Goal: Information Seeking & Learning: Learn about a topic

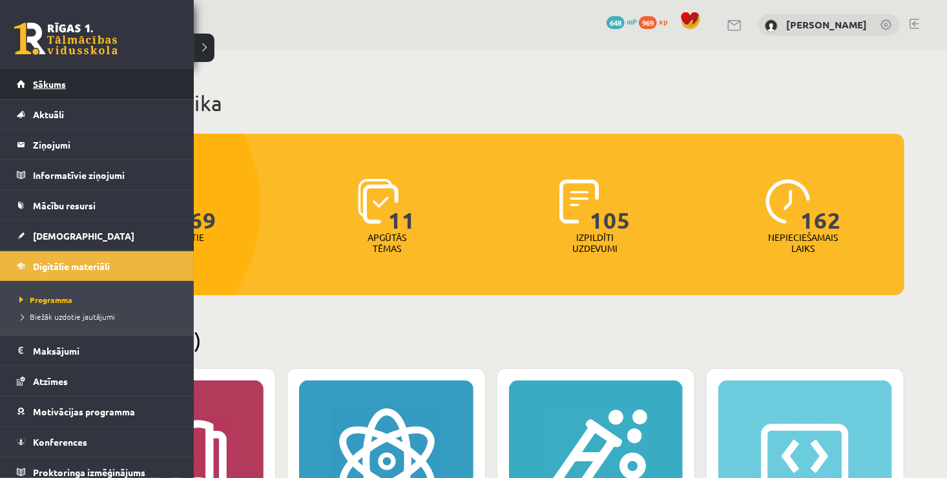
click at [45, 80] on span "Sākums" at bounding box center [49, 84] width 33 height 12
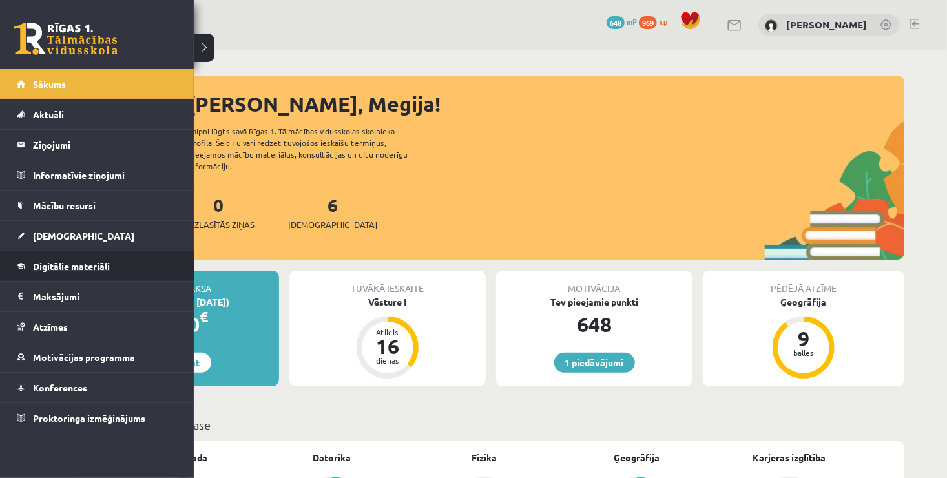
click at [76, 271] on link "Digitālie materiāli" at bounding box center [97, 266] width 161 height 30
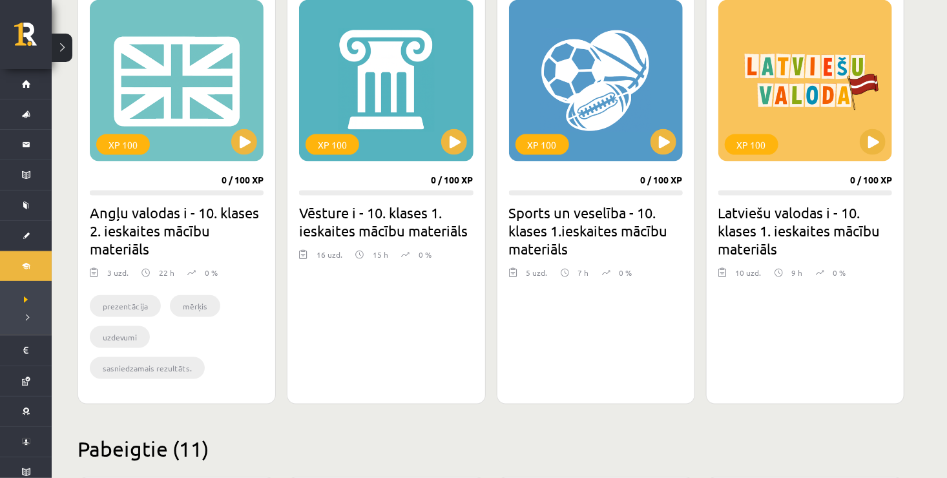
scroll to position [775, 0]
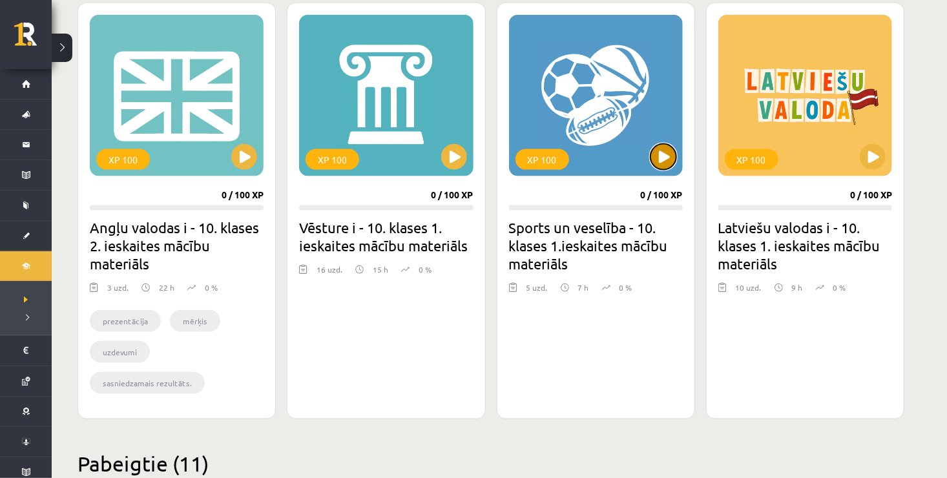
click at [660, 158] on button at bounding box center [663, 157] width 26 height 26
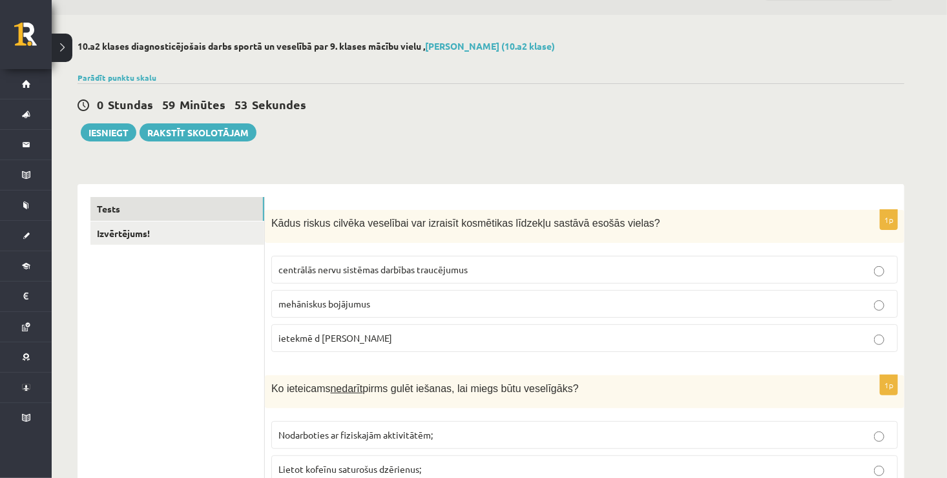
scroll to position [65, 0]
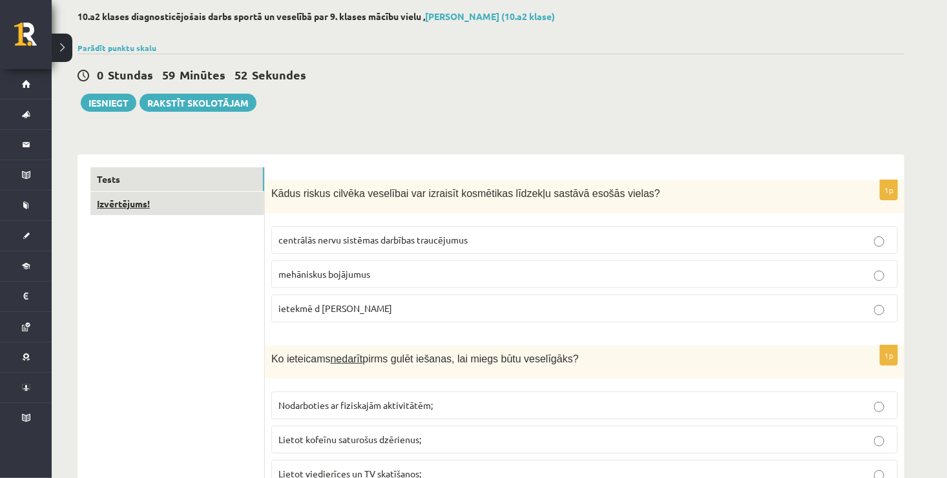
click at [174, 207] on link "Izvērtējums!" at bounding box center [177, 204] width 174 height 24
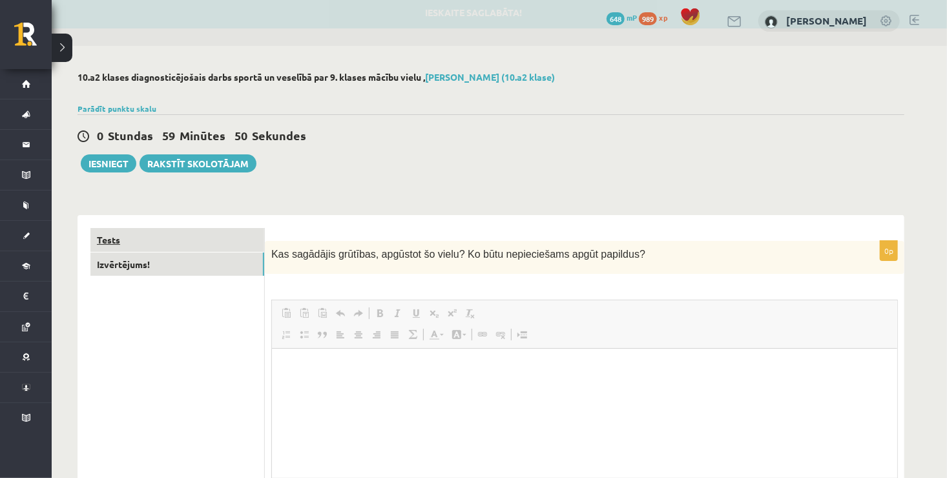
scroll to position [0, 0]
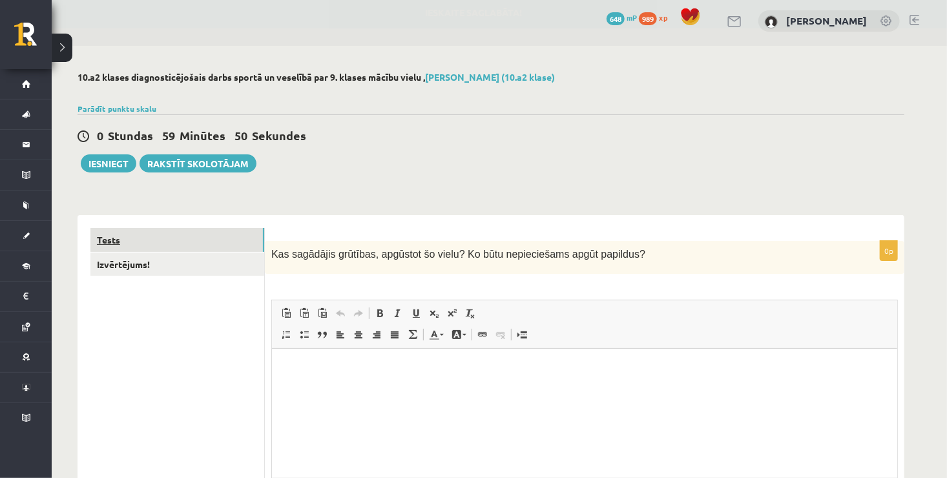
click at [207, 236] on link "Tests" at bounding box center [177, 240] width 174 height 24
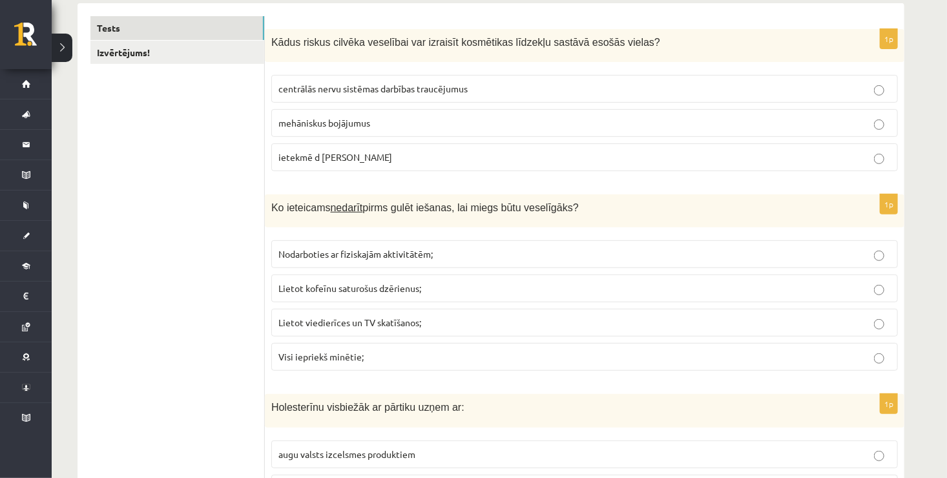
scroll to position [194, 0]
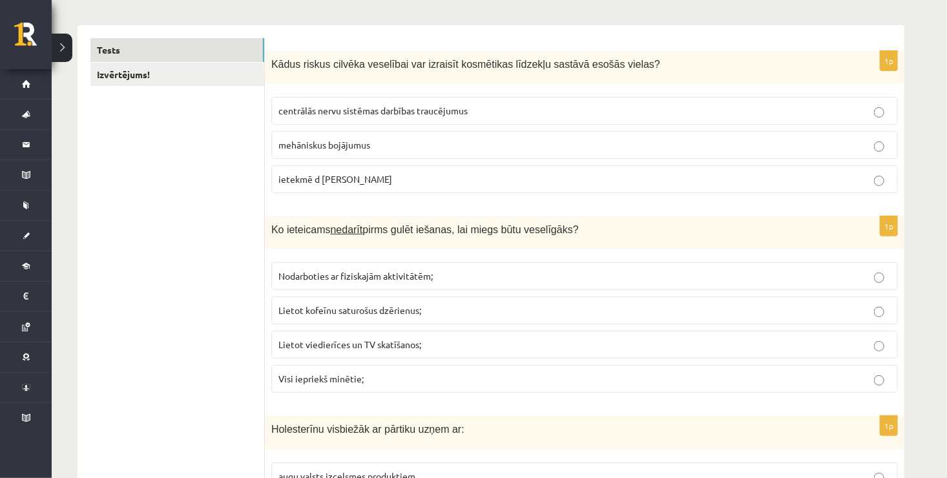
click at [442, 111] on span "centrālās nervu sistēmas darbības traucējumus" at bounding box center [372, 111] width 189 height 12
click at [419, 378] on p "Visi iepriekš minētie;" at bounding box center [584, 379] width 612 height 14
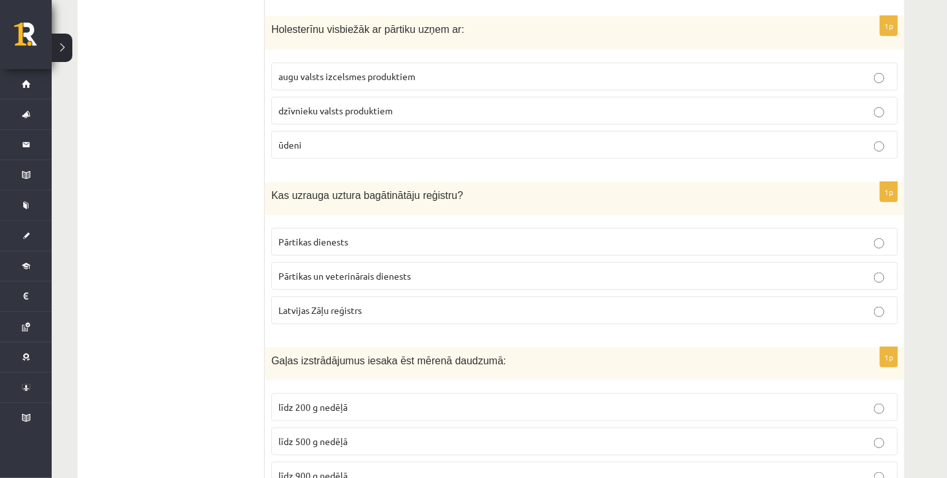
scroll to position [605, 0]
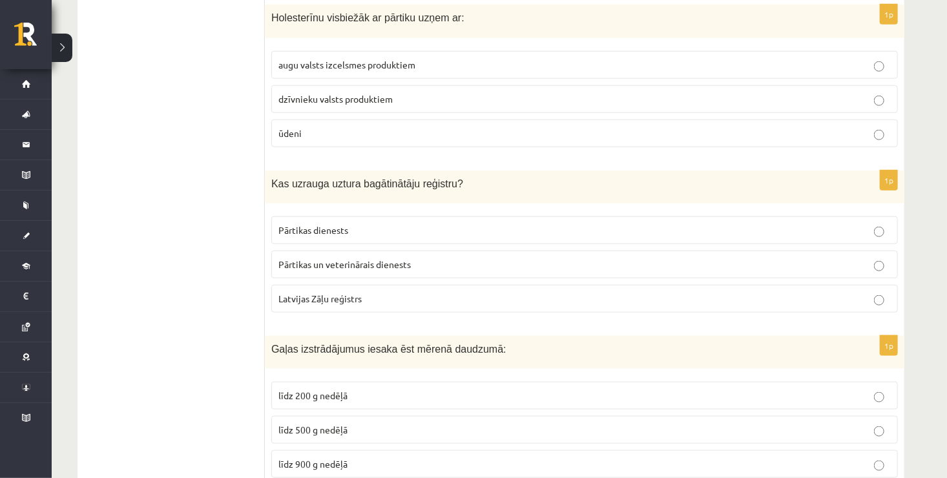
click at [532, 93] on p "dzīvnieku valsts produktiem" at bounding box center [584, 99] width 612 height 14
click at [384, 266] on p "Pārtikas un veterinārais dienests" at bounding box center [584, 265] width 612 height 14
click at [367, 424] on p "līdz 500 g nedēļā" at bounding box center [584, 430] width 612 height 14
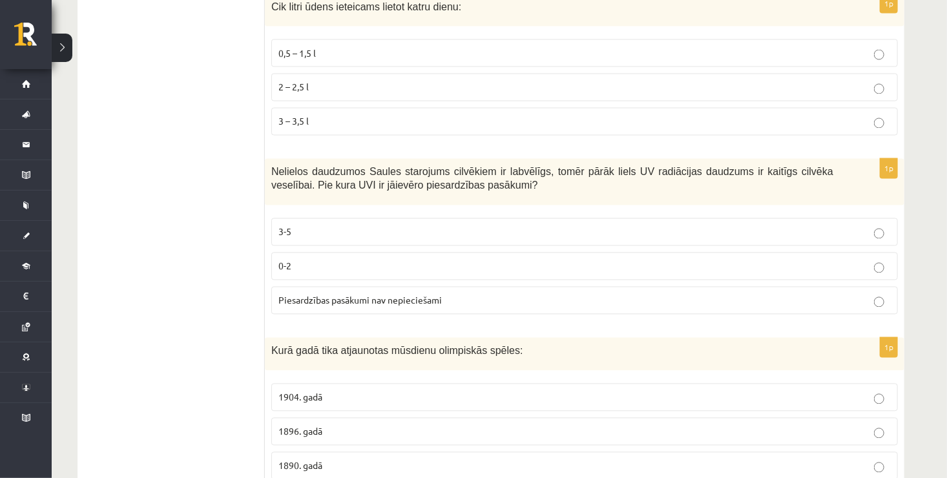
scroll to position [1101, 0]
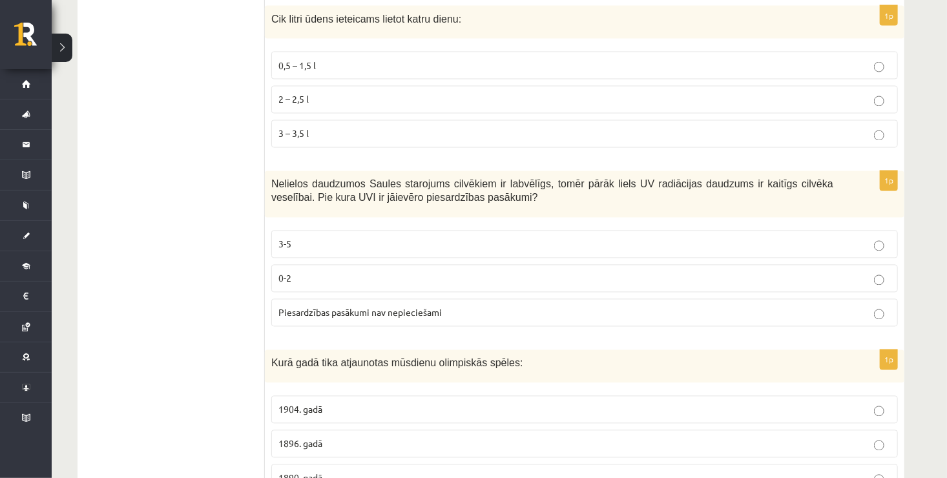
click at [310, 101] on p "2 – 2,5 l" at bounding box center [584, 100] width 612 height 14
click at [288, 239] on span "3-5" at bounding box center [284, 244] width 13 height 12
click at [346, 437] on p "1896. gadā" at bounding box center [584, 444] width 612 height 14
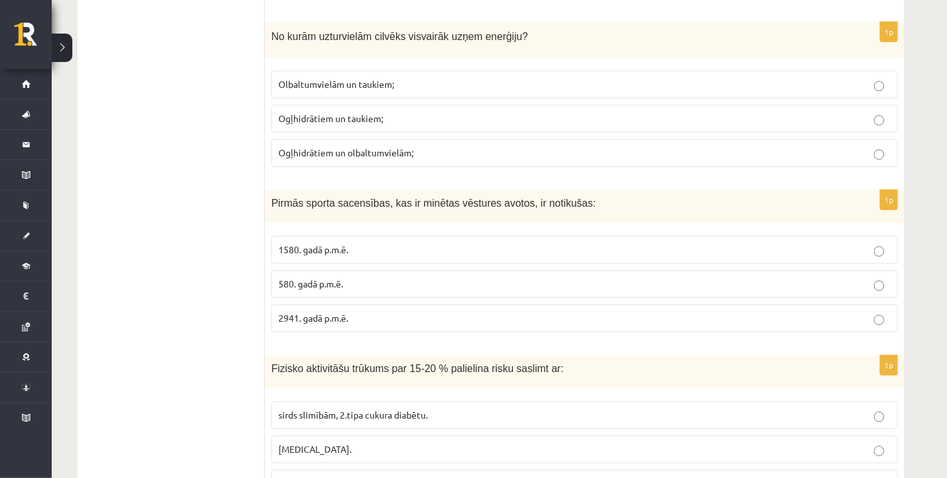
scroll to position [1617, 0]
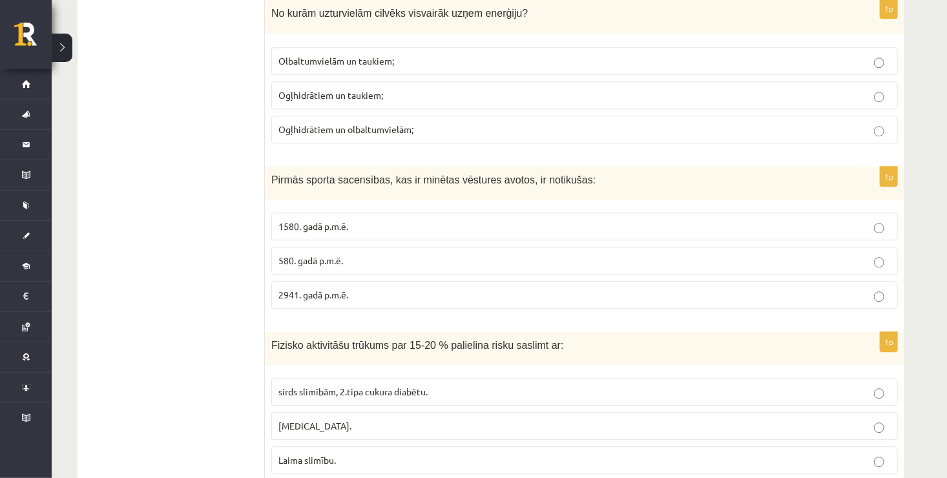
click at [396, 90] on p "Ogļhidrātiem un taukiem;" at bounding box center [584, 95] width 612 height 14
click at [371, 220] on p "1580. gadā p.m.ē." at bounding box center [584, 227] width 612 height 14
click at [378, 391] on label "sirds slimībām, 2.tipa cukura diabētu." at bounding box center [584, 392] width 626 height 28
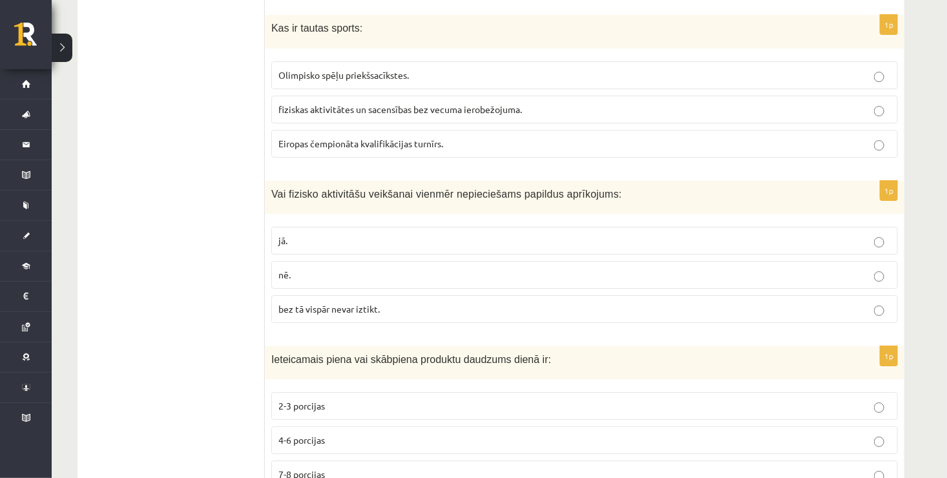
scroll to position [2105, 0]
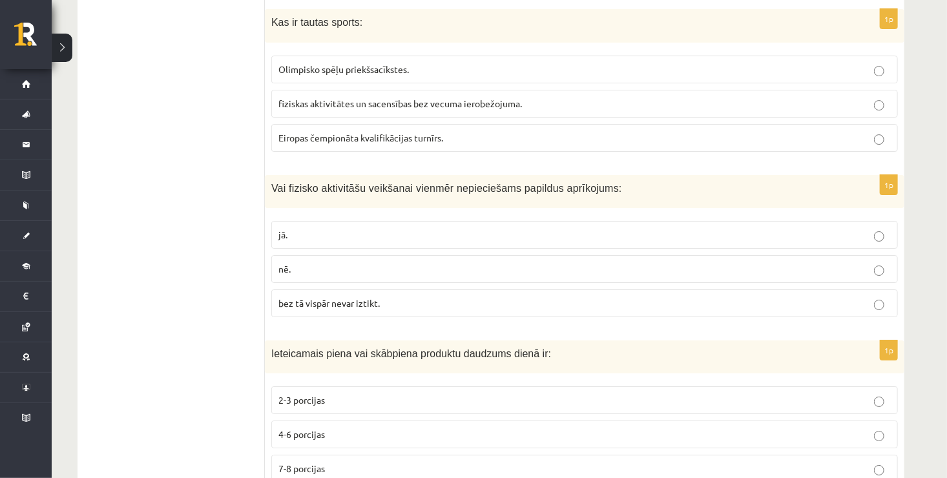
click at [490, 98] on span "fiziskas aktivitātes un sacensības bez vecuma ierobežojuma." at bounding box center [399, 104] width 243 height 12
click at [364, 262] on p "nē." at bounding box center [584, 269] width 612 height 14
click at [357, 393] on p "2-3 porcijas" at bounding box center [584, 400] width 612 height 14
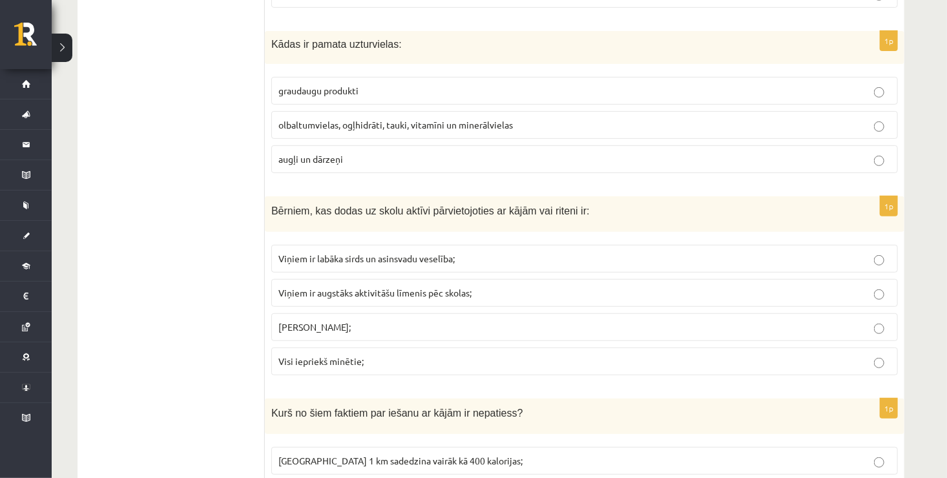
scroll to position [2558, 0]
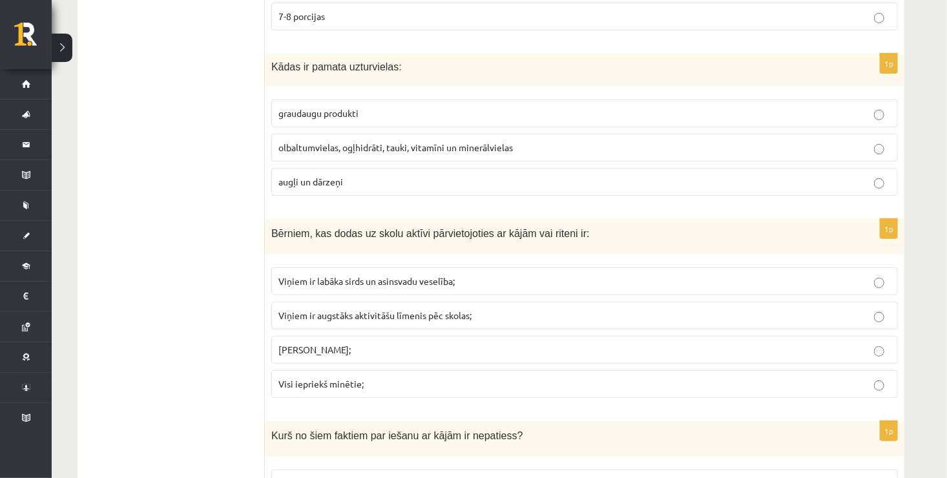
click at [383, 141] on p "olbaltumvielas, ogļhidrāti, tauki, vitamīni un minerālvielas" at bounding box center [584, 148] width 612 height 14
click at [341, 379] on label "Visi iepriekš minētie;" at bounding box center [584, 384] width 626 height 28
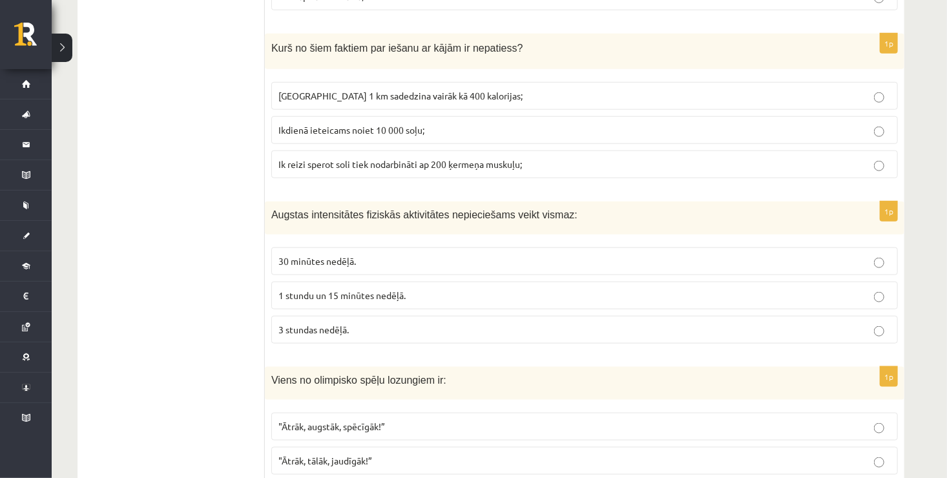
scroll to position [2970, 0]
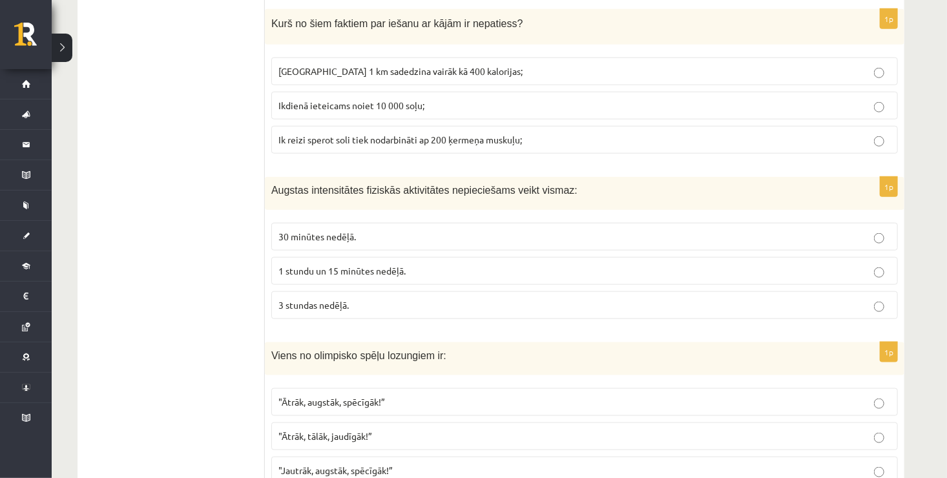
click at [326, 464] on span ""Jautrāk, augstāk, spēcīgāk!”" at bounding box center [335, 470] width 114 height 12
click at [342, 395] on p ""Ātrāk, augstāk, spēcīgāk!”" at bounding box center [584, 402] width 612 height 14
click at [342, 267] on label "1 stundu un 15 minūtes nedēļā." at bounding box center [584, 271] width 626 height 28
click at [381, 65] on label "Noiets 1 km sadedzina vairāk kā 400 kalorijas;" at bounding box center [584, 71] width 626 height 28
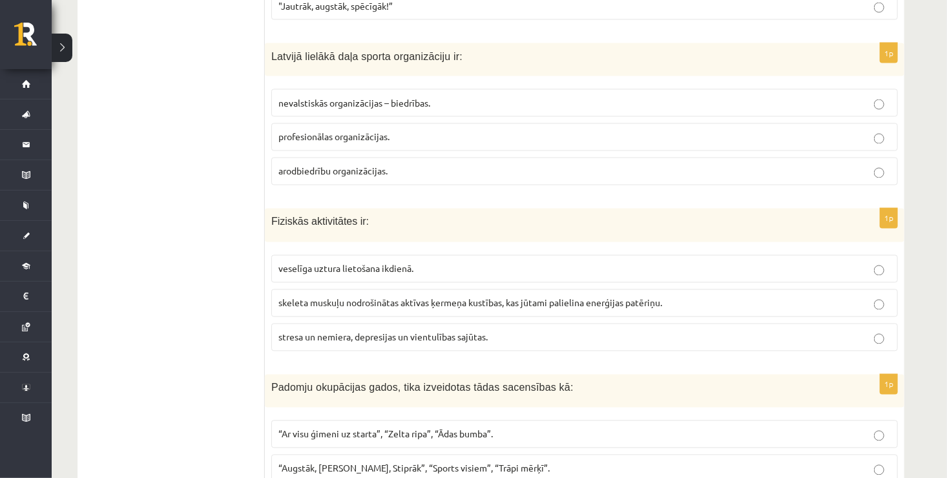
scroll to position [3464, 0]
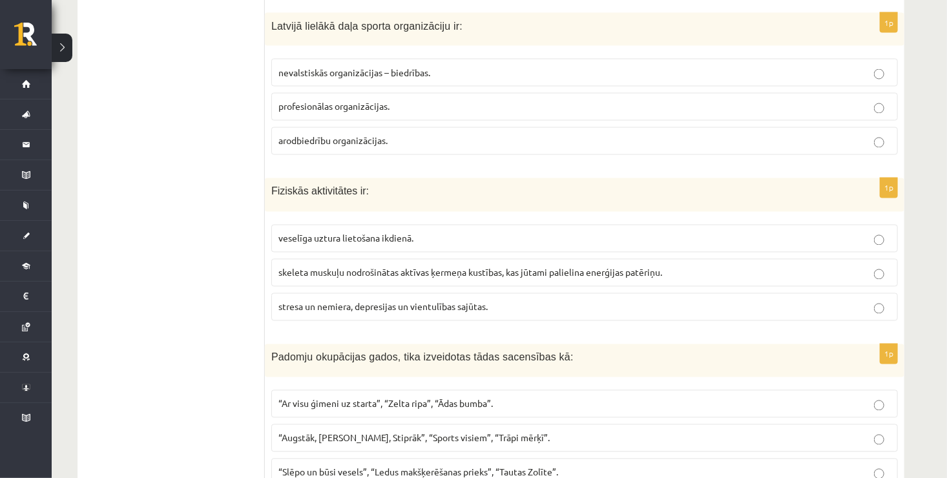
click at [345, 398] on span "“Ar visu ģimeni uz starta”, “Zelta ripa”, “Ādas bumba”." at bounding box center [385, 404] width 214 height 12
click at [378, 432] on span "“Augstāk, Tālāk, Stiprāk”, “Sports visiem”, “Trāpi mērķī”." at bounding box center [413, 438] width 271 height 12
click at [328, 267] on span "skeleta muskuļu nodrošinātas aktīvas ķermeņa kustības, kas jūtami palielina ene…" at bounding box center [470, 273] width 384 height 12
click at [424, 63] on label "nevalstiskās organizācijas – biedrības." at bounding box center [584, 73] width 626 height 28
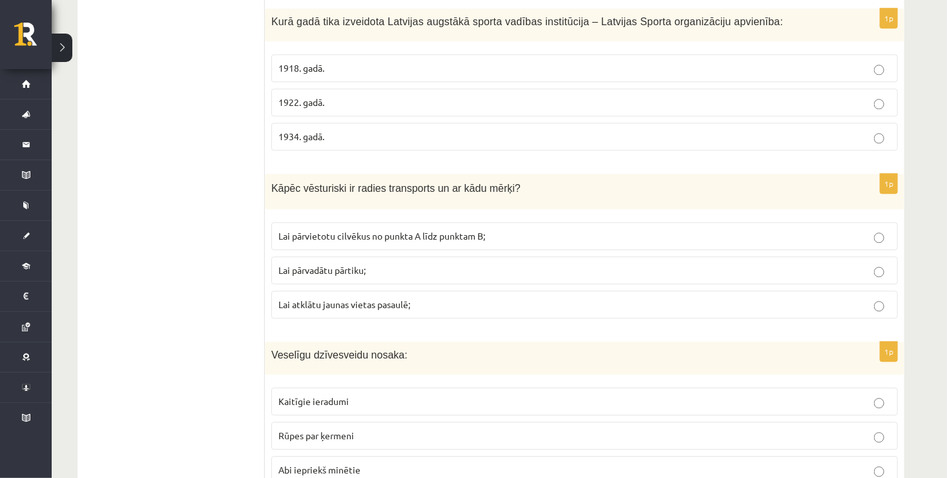
scroll to position [3953, 0]
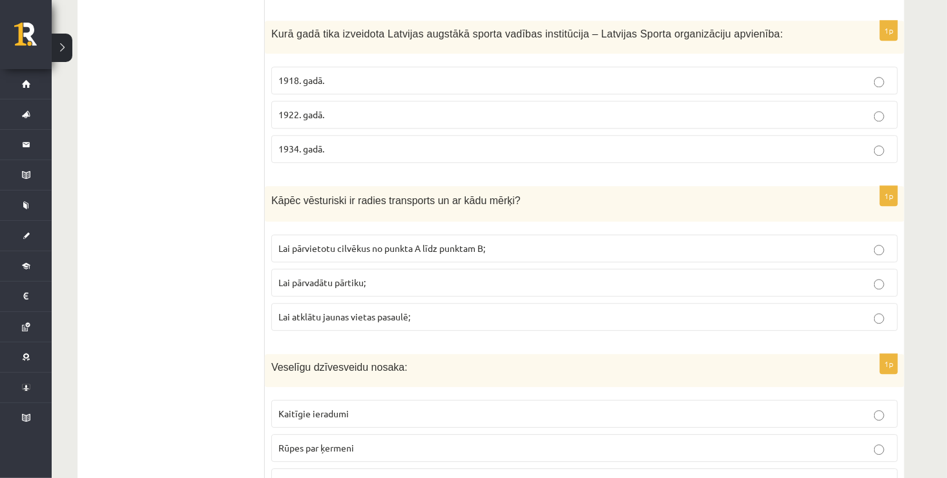
click at [651, 142] on p "1934. gadā." at bounding box center [584, 149] width 612 height 14
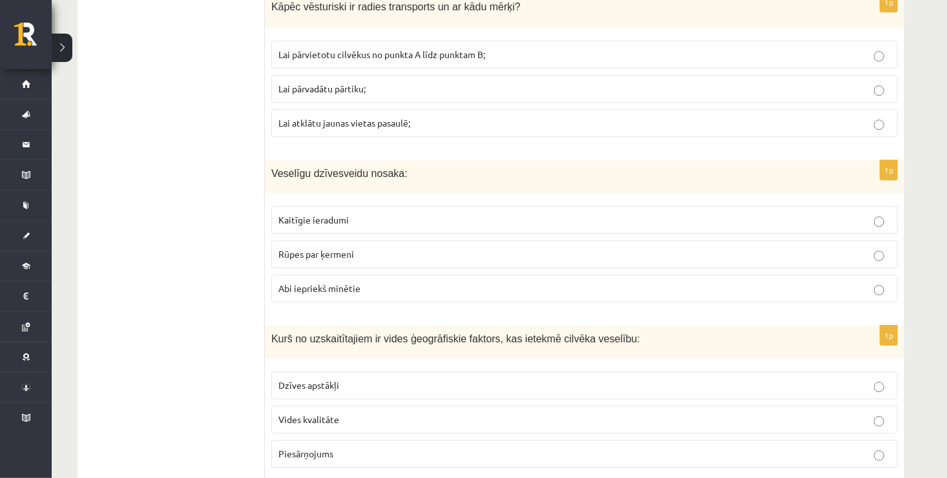
scroll to position [4110, 0]
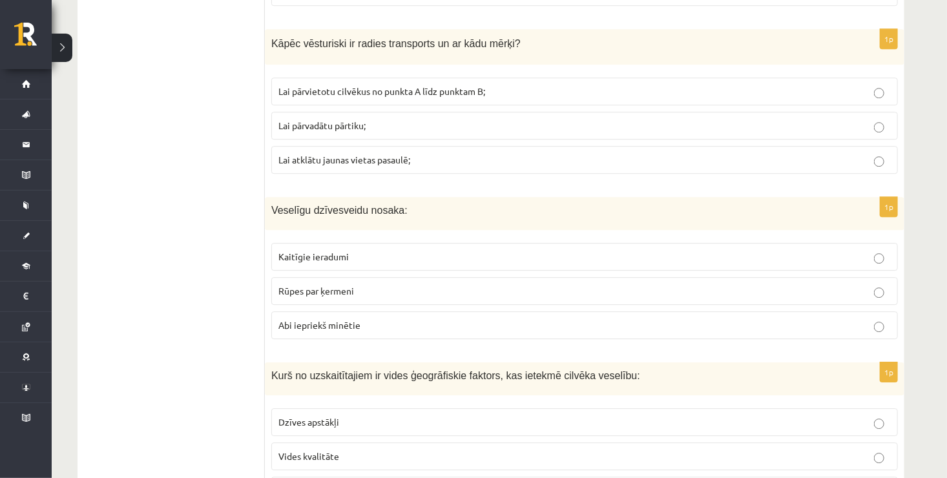
click at [444, 318] on p "Abi iepriekš minētie" at bounding box center [584, 325] width 612 height 14
click at [355, 85] on span "Lai pārvietotu cilvēkus no punkta A līdz punktam B;" at bounding box center [381, 91] width 207 height 12
click at [355, 284] on p "Rūpes par ķermeni" at bounding box center [584, 291] width 612 height 14
click at [365, 450] on p "Vides kvalitāte" at bounding box center [584, 457] width 612 height 14
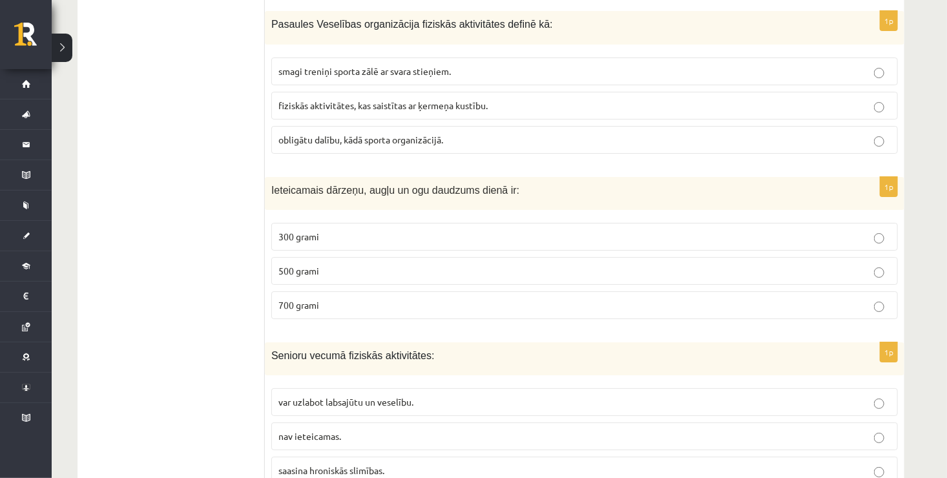
scroll to position [4621, 0]
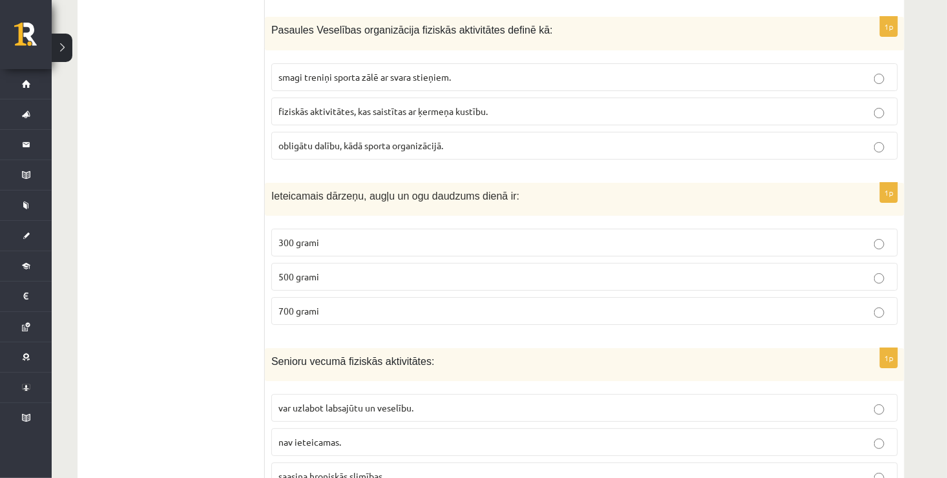
click at [380, 105] on span "fiziskās aktivitātes, kas saistītas ar ķermeņa kustību." at bounding box center [382, 111] width 209 height 12
click at [324, 270] on p "500 grami" at bounding box center [584, 277] width 612 height 14
click at [293, 402] on span "var uzlabot labsajūtu un veselību." at bounding box center [345, 408] width 135 height 12
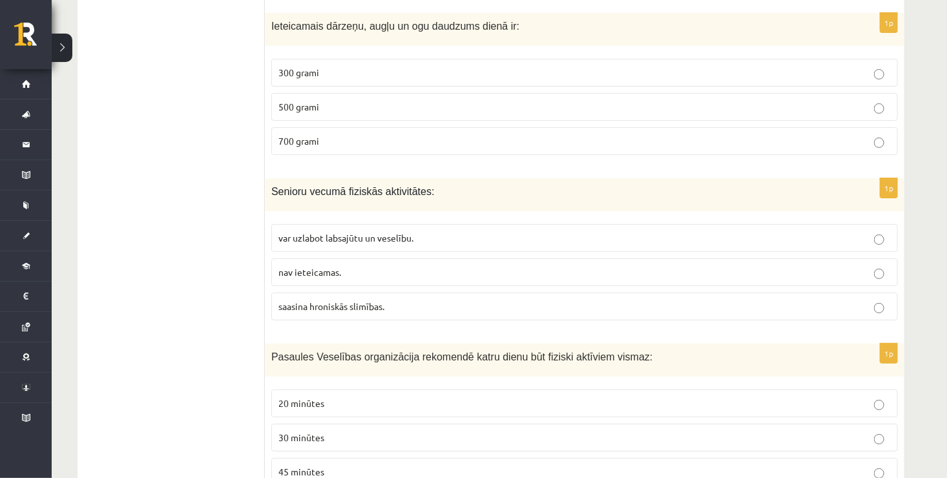
scroll to position [4823, 0]
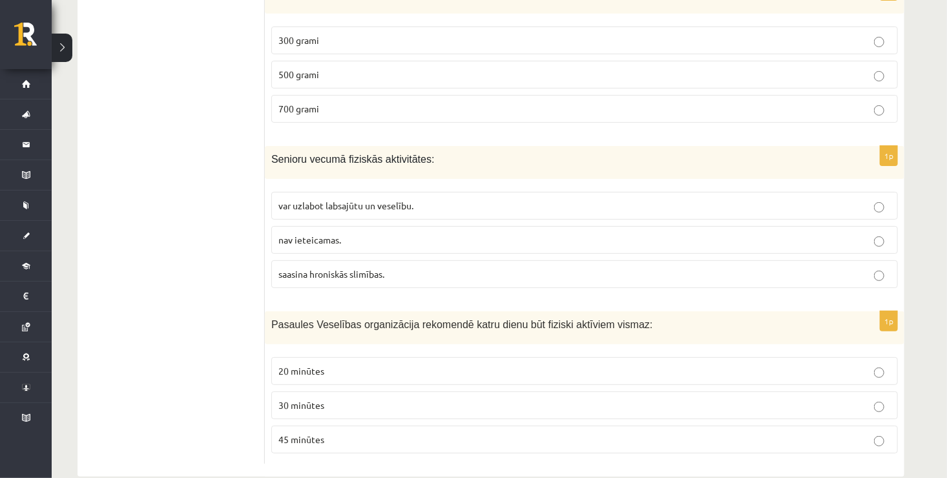
click at [316, 399] on span "30 minūtes" at bounding box center [301, 405] width 46 height 12
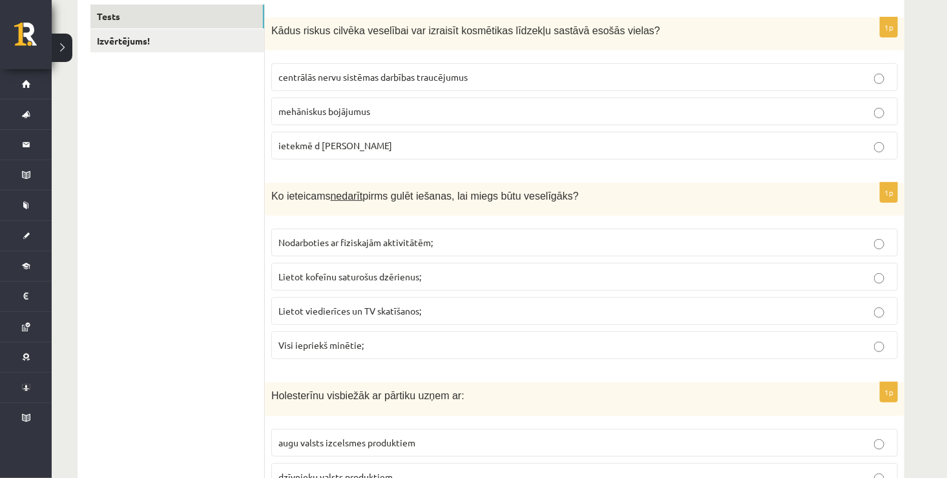
scroll to position [44, 0]
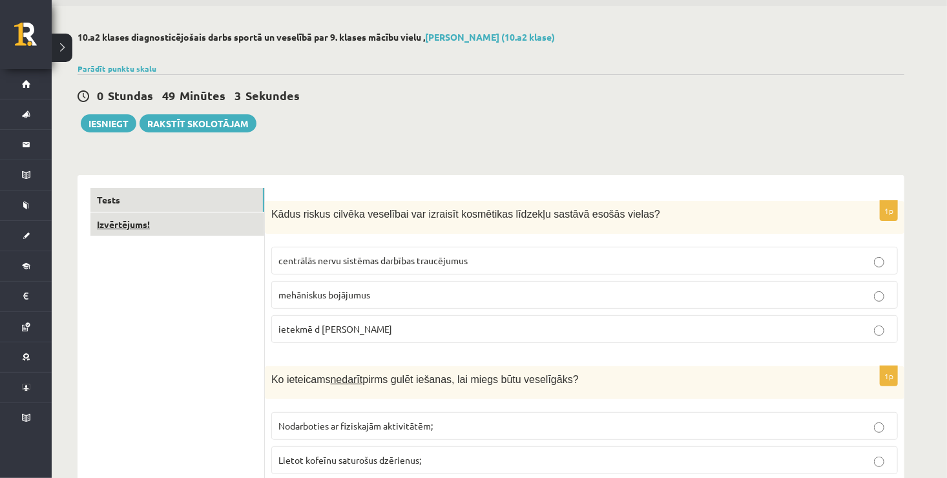
click at [215, 227] on link "Izvērtējums!" at bounding box center [177, 224] width 174 height 24
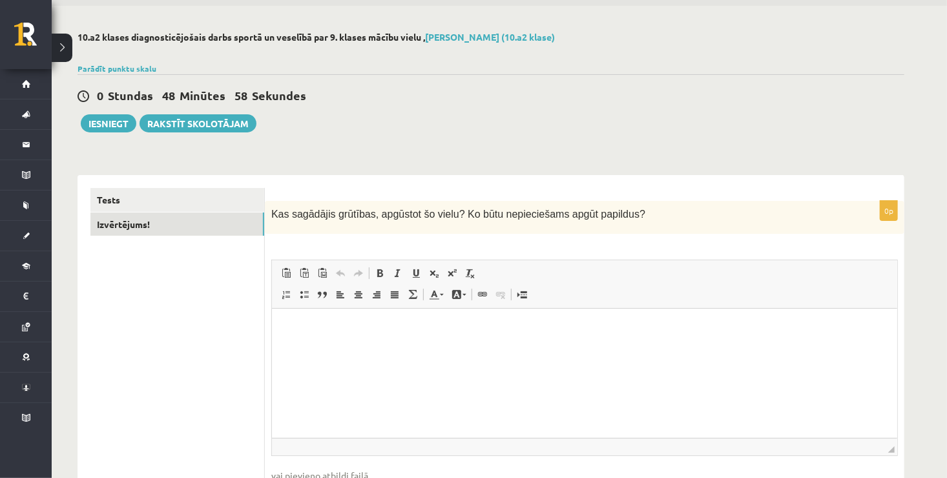
scroll to position [109, 0]
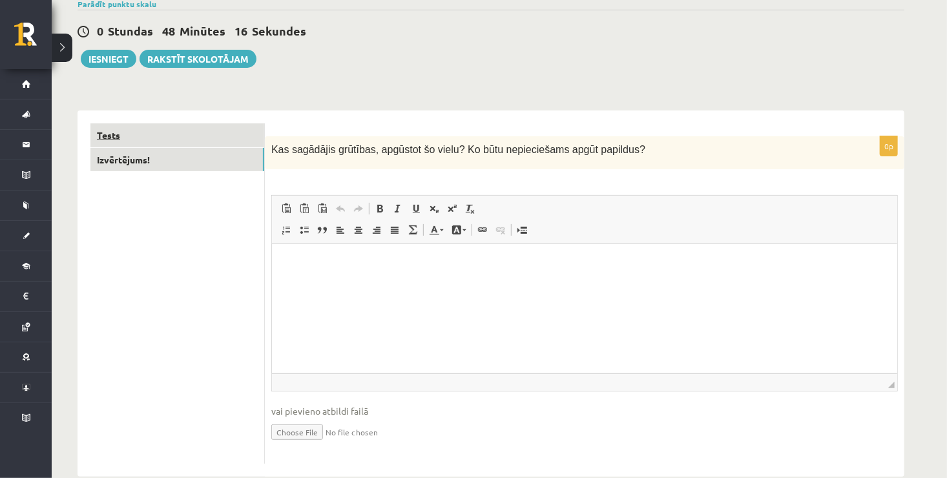
click at [197, 137] on link "Tests" at bounding box center [177, 135] width 174 height 24
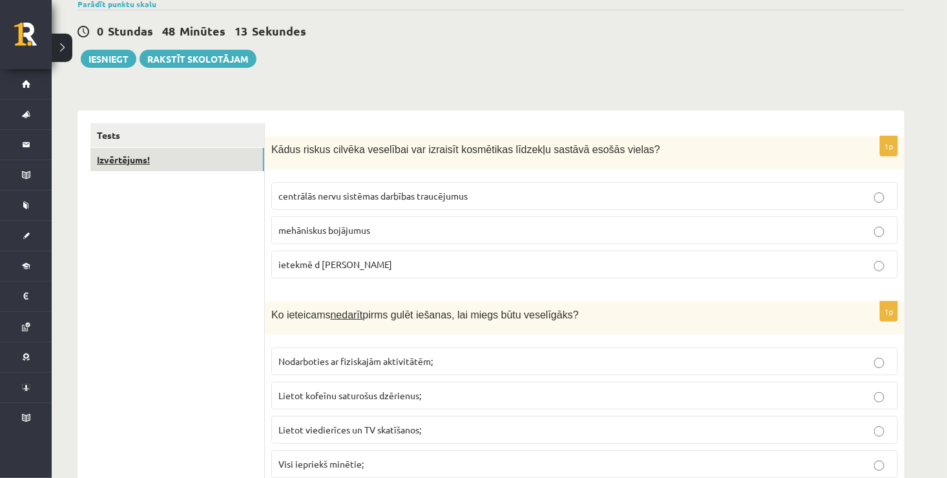
click at [197, 158] on link "Izvērtējums!" at bounding box center [177, 160] width 174 height 24
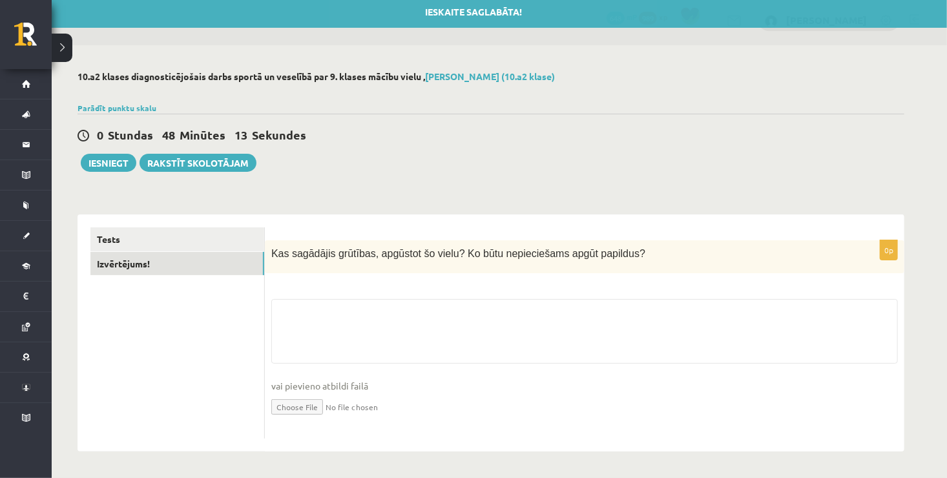
scroll to position [5, 0]
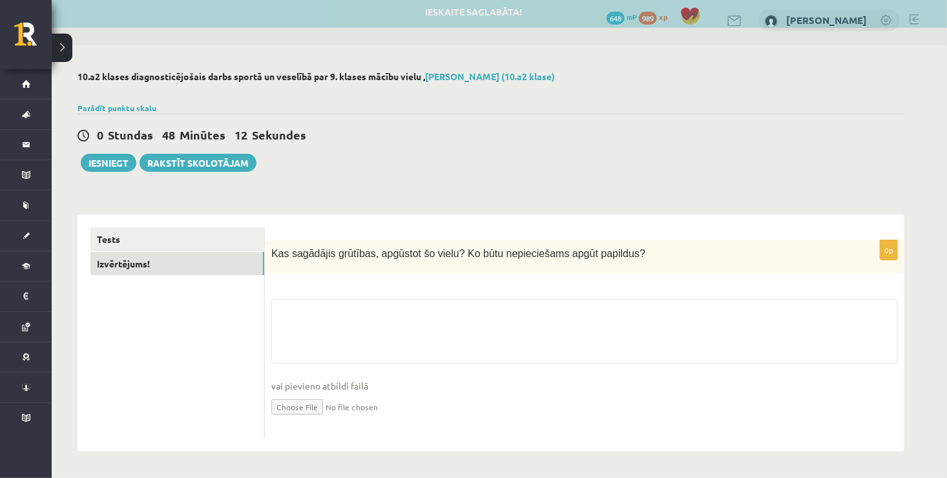
click at [311, 298] on div "0p Kas sagādājis grūtības, apgūstot šo vielu? Ko būtu nepieciešams apgūt papild…" at bounding box center [584, 339] width 639 height 198
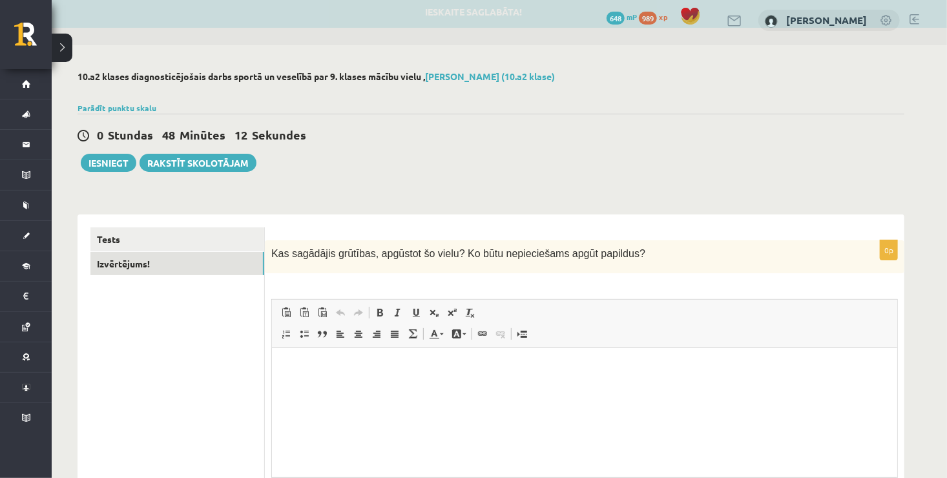
scroll to position [0, 0]
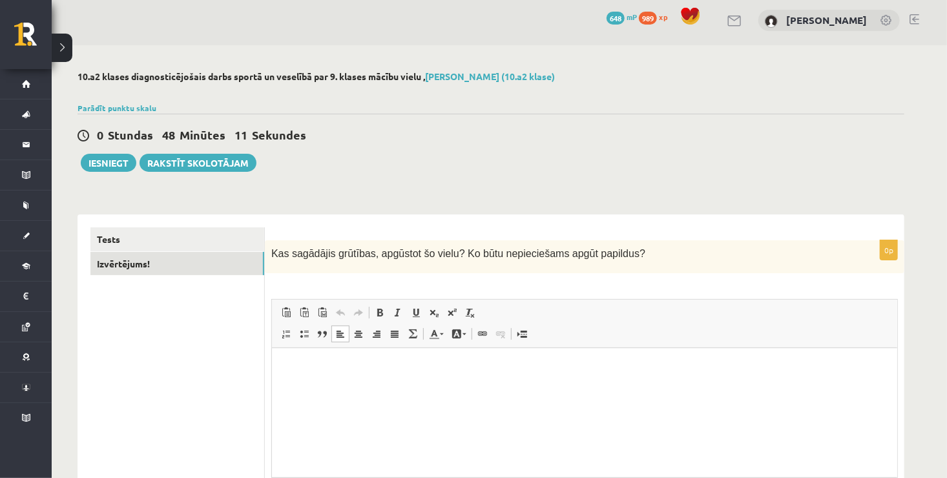
click at [332, 375] on html at bounding box center [583, 366] width 625 height 39
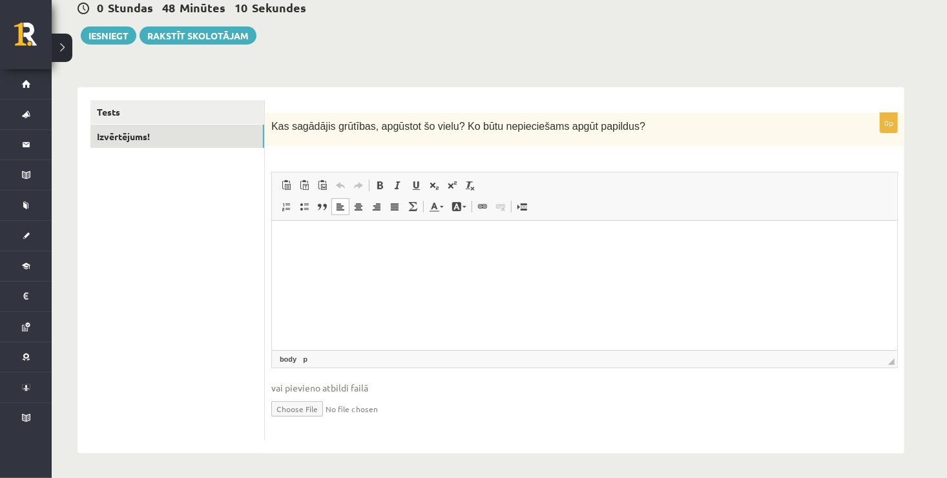
scroll to position [132, 0]
click at [326, 259] on html at bounding box center [583, 239] width 625 height 39
drag, startPoint x: 12, startPoint y: 25, endPoint x: 269, endPoint y: 239, distance: 334.3
click at [269, 239] on div "0p Kas sagādājis grūtības, apgūstot šo vielu? Ko būtu nepieciešams apgūt papild…" at bounding box center [584, 275] width 639 height 327
click at [288, 236] on p "Editor, wiswyg-editor-user-answer-47433846084340" at bounding box center [583, 240] width 599 height 14
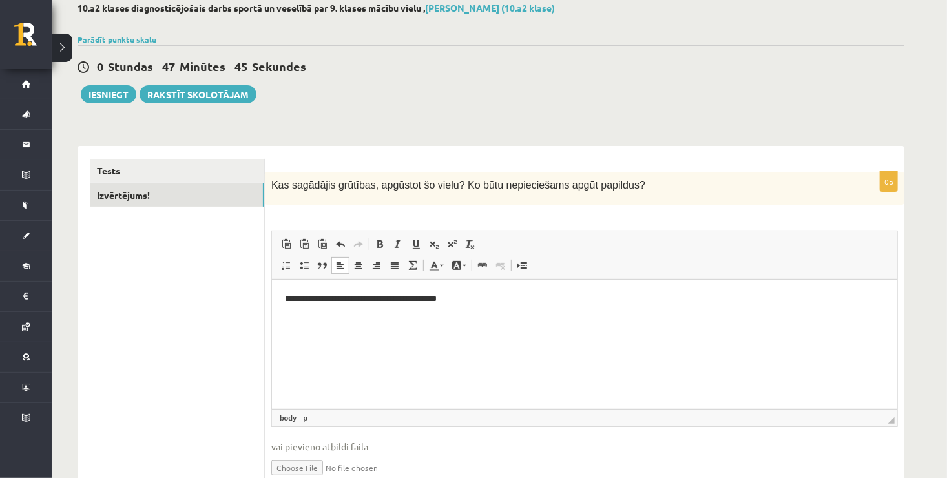
scroll to position [0, 0]
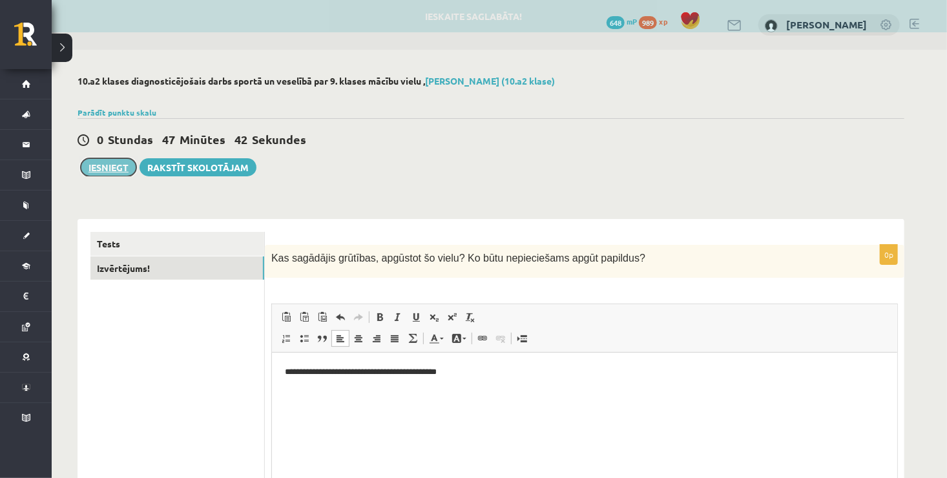
click at [100, 168] on button "Iesniegt" at bounding box center [109, 167] width 56 height 18
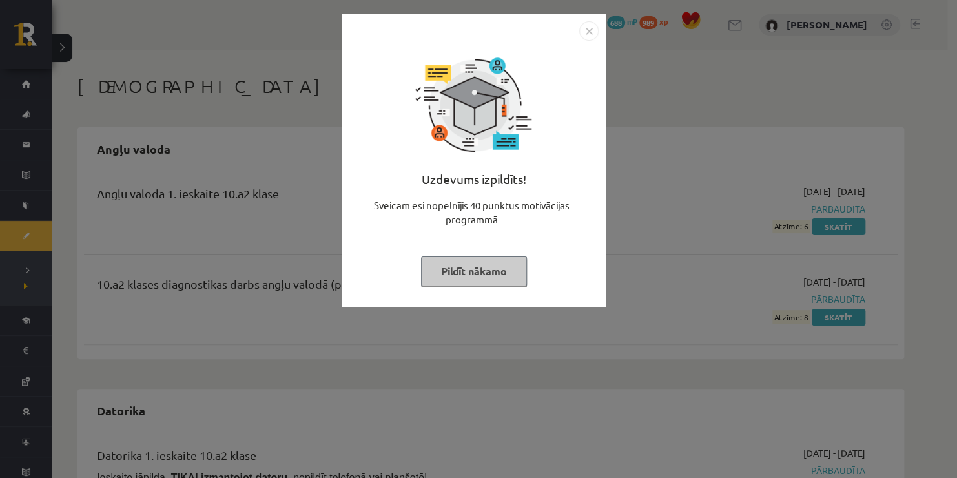
click at [584, 26] on img "Close" at bounding box center [588, 30] width 19 height 19
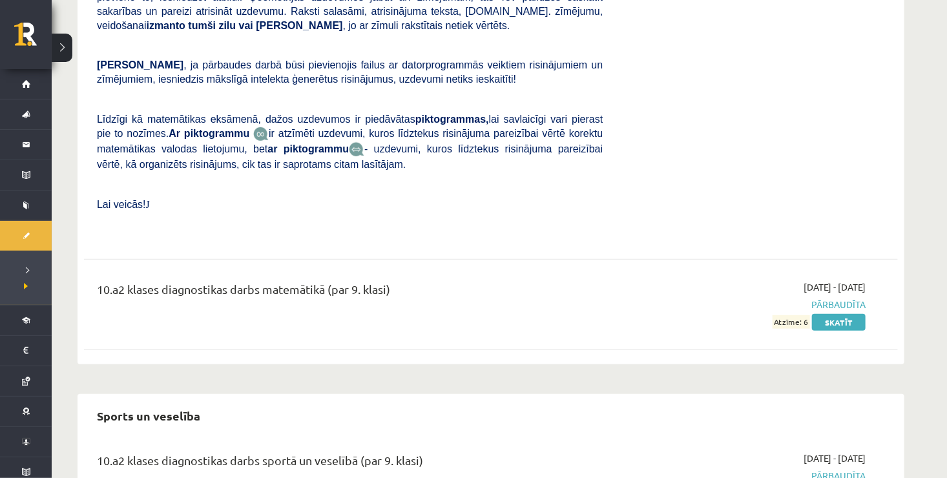
scroll to position [2837, 0]
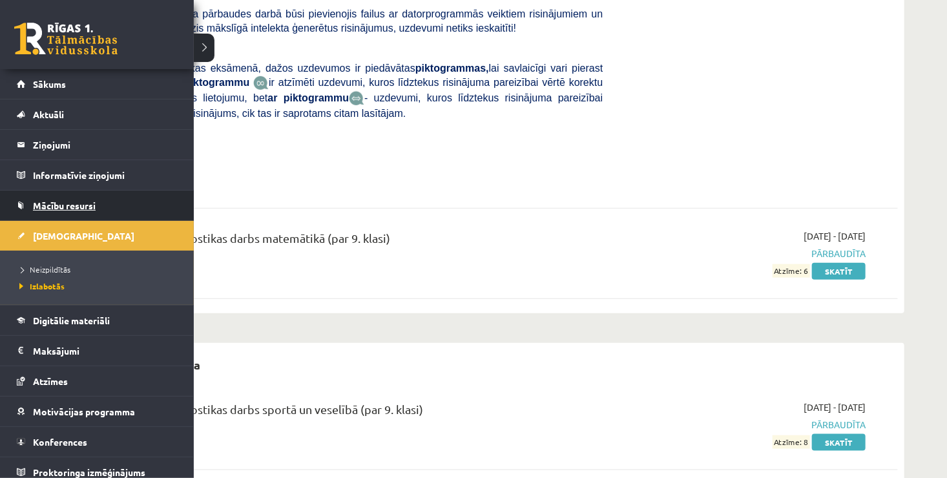
click at [33, 207] on span "Mācību resursi" at bounding box center [64, 206] width 63 height 12
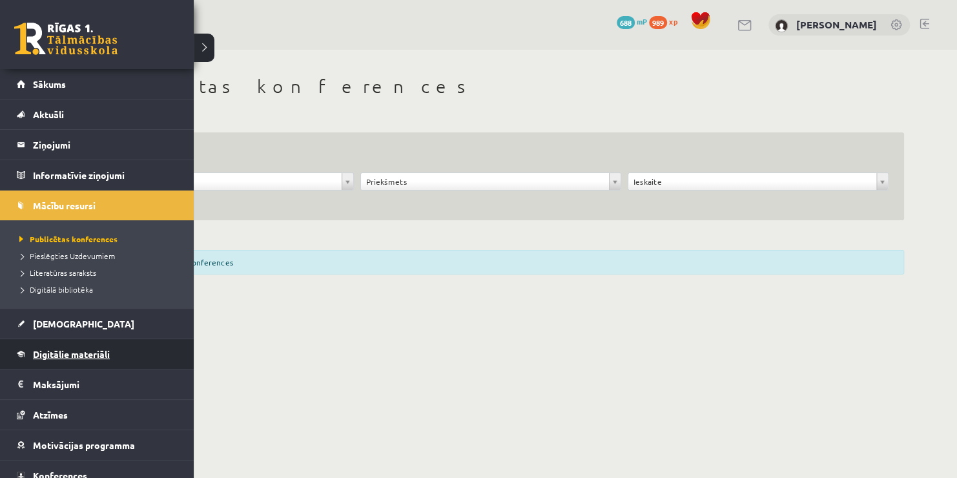
click at [57, 360] on link "Digitālie materiāli" at bounding box center [97, 354] width 161 height 30
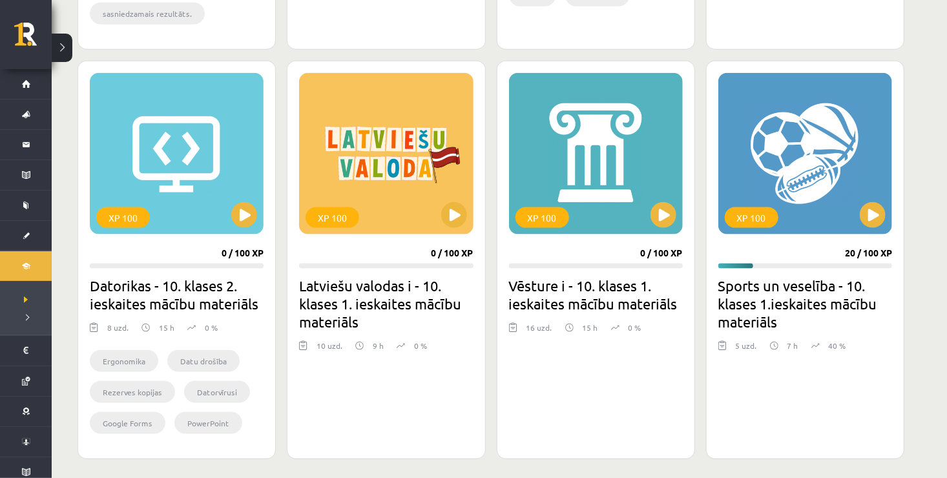
scroll to position [710, 0]
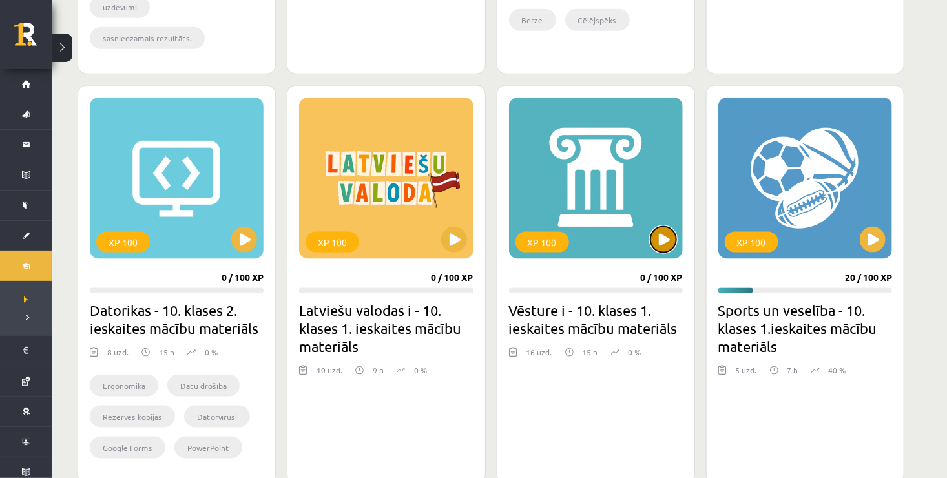
click at [653, 237] on button at bounding box center [663, 240] width 26 height 26
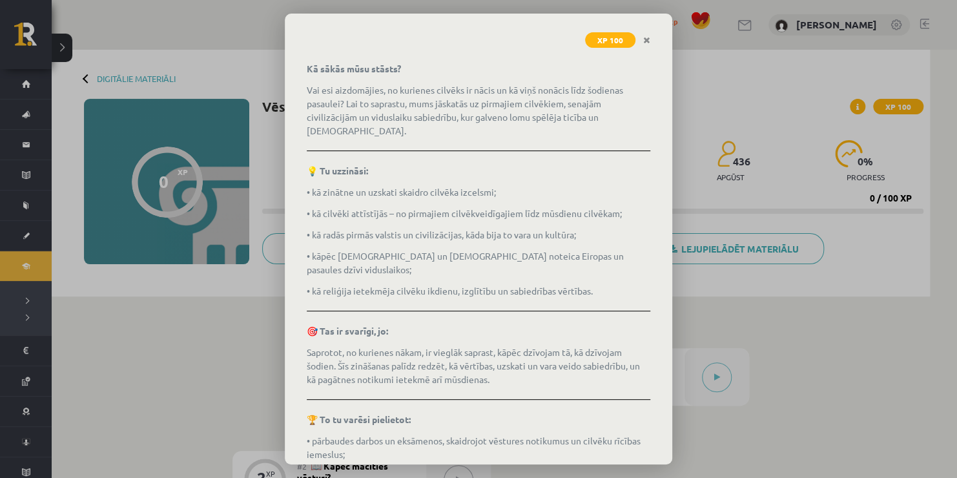
scroll to position [174, 0]
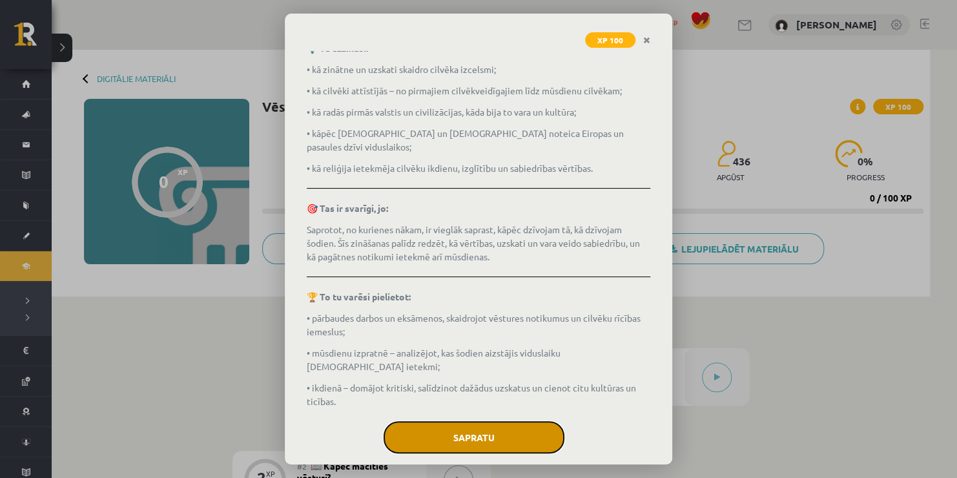
click at [493, 421] on button "Sapratu" at bounding box center [474, 437] width 181 height 32
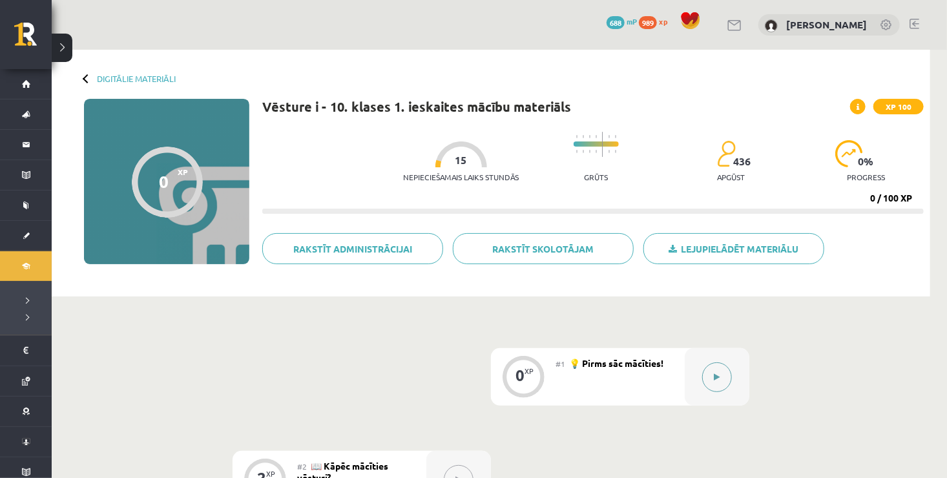
click at [723, 377] on button at bounding box center [717, 377] width 30 height 30
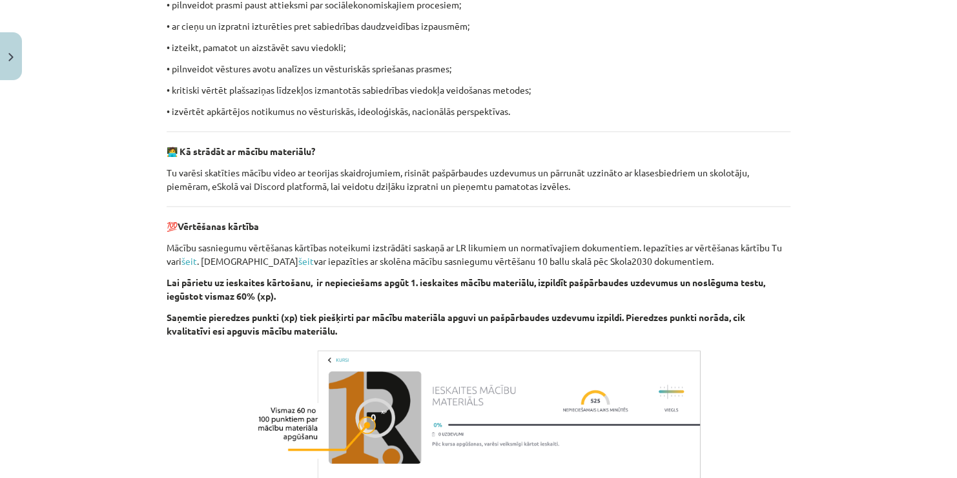
scroll to position [904, 0]
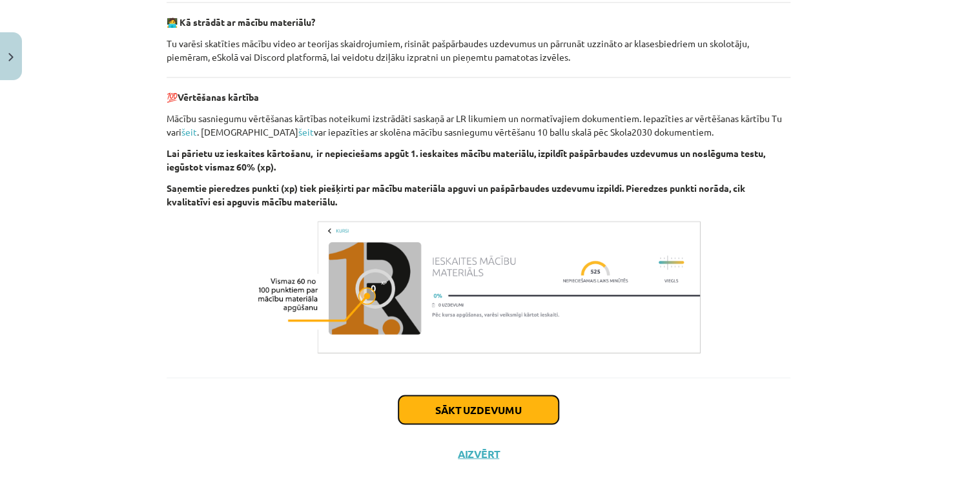
click at [474, 408] on button "Sākt uzdevumu" at bounding box center [478, 409] width 160 height 28
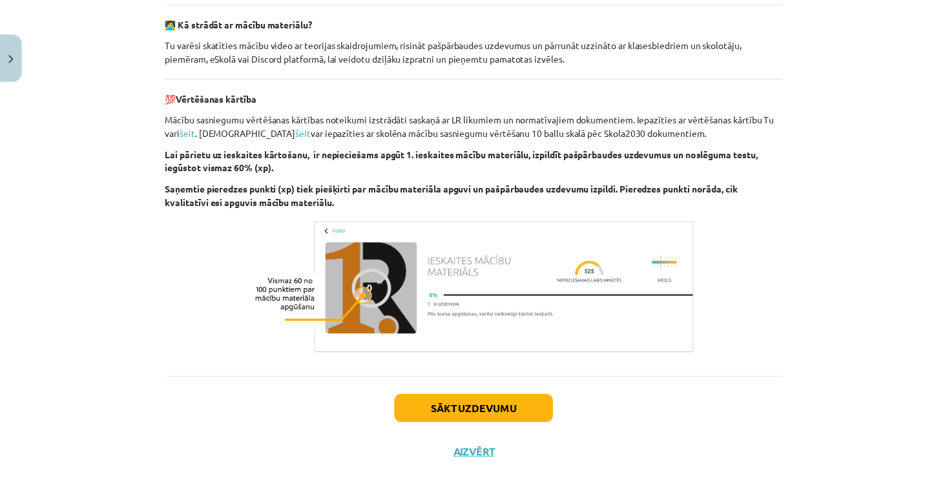
scroll to position [12, 0]
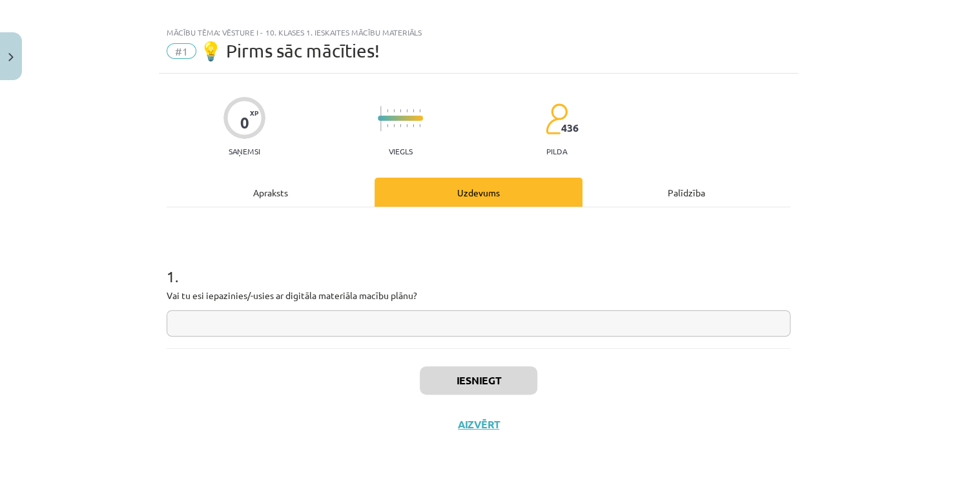
click at [349, 329] on input "text" at bounding box center [479, 323] width 624 height 26
type input "**"
click at [479, 369] on button "Iesniegt" at bounding box center [479, 380] width 118 height 28
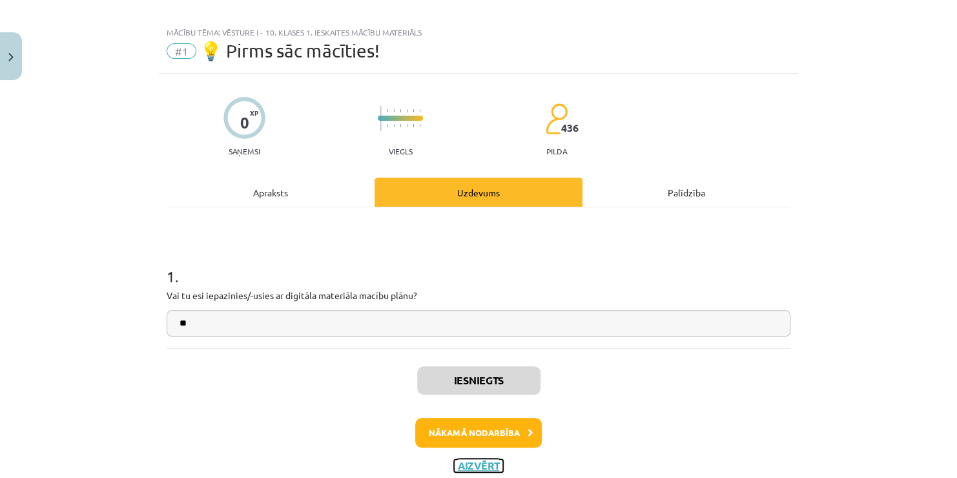
click at [475, 462] on button "Aizvērt" at bounding box center [478, 465] width 49 height 13
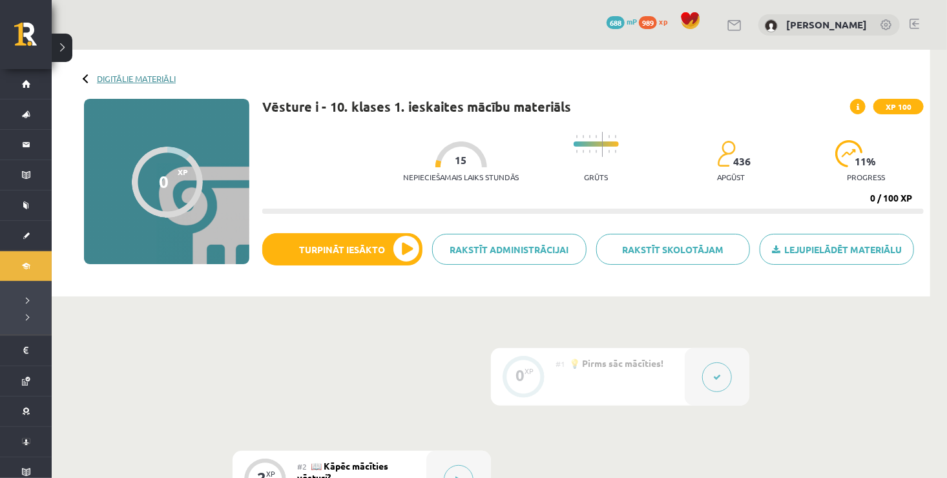
click at [158, 81] on link "Digitālie materiāli" at bounding box center [136, 79] width 79 height 10
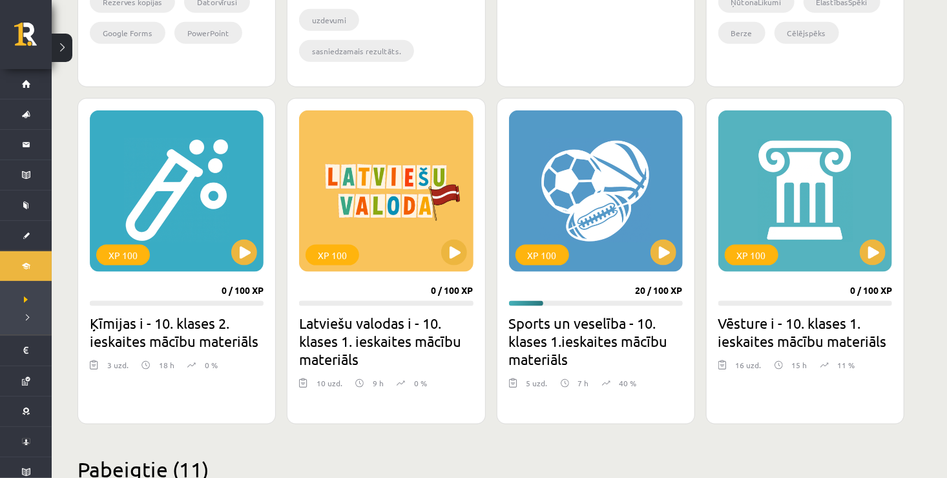
scroll to position [710, 0]
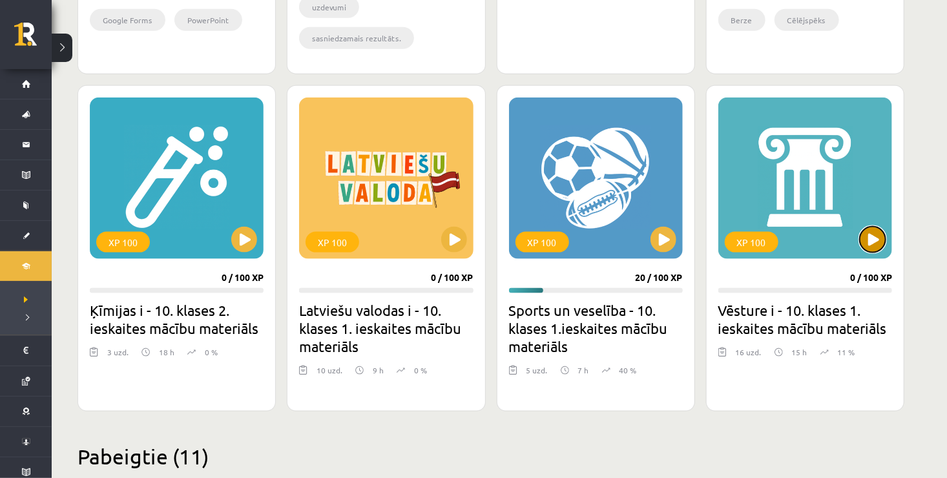
click at [874, 240] on button at bounding box center [873, 240] width 26 height 26
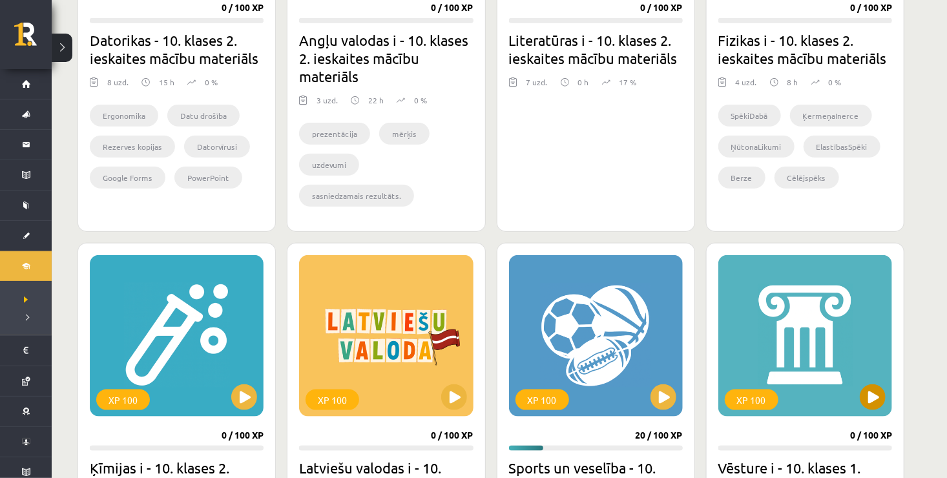
scroll to position [517, 0]
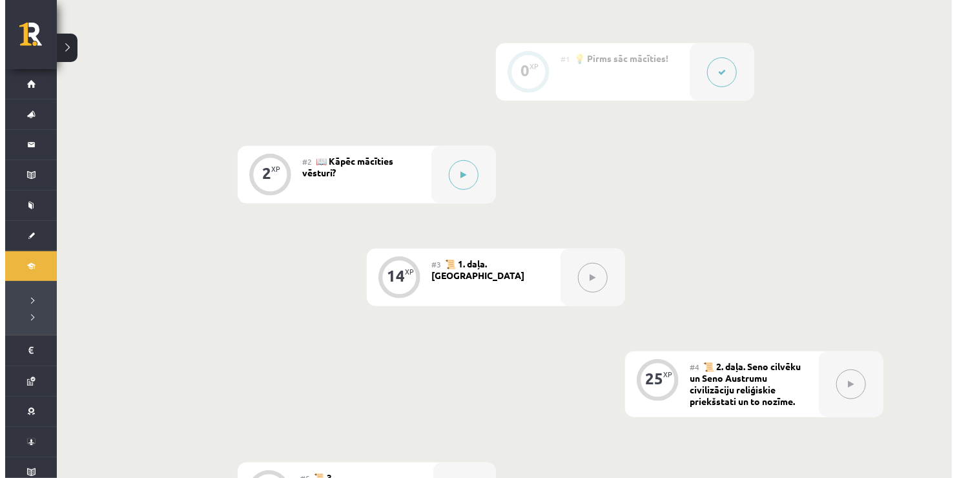
scroll to position [323, 0]
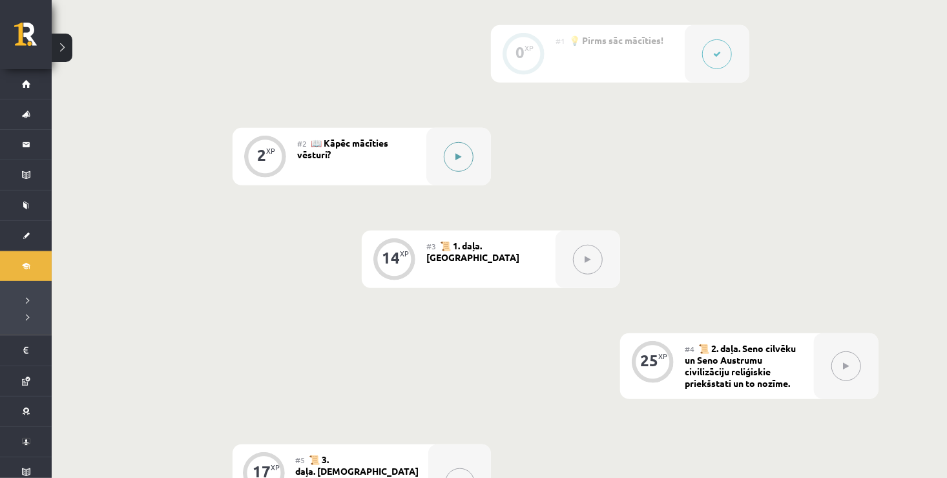
click at [446, 152] on button at bounding box center [459, 157] width 30 height 30
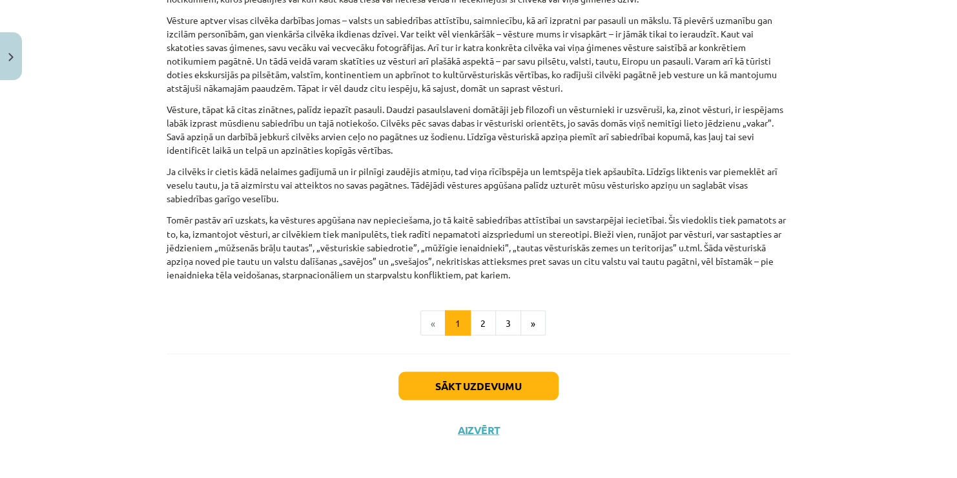
scroll to position [971, 0]
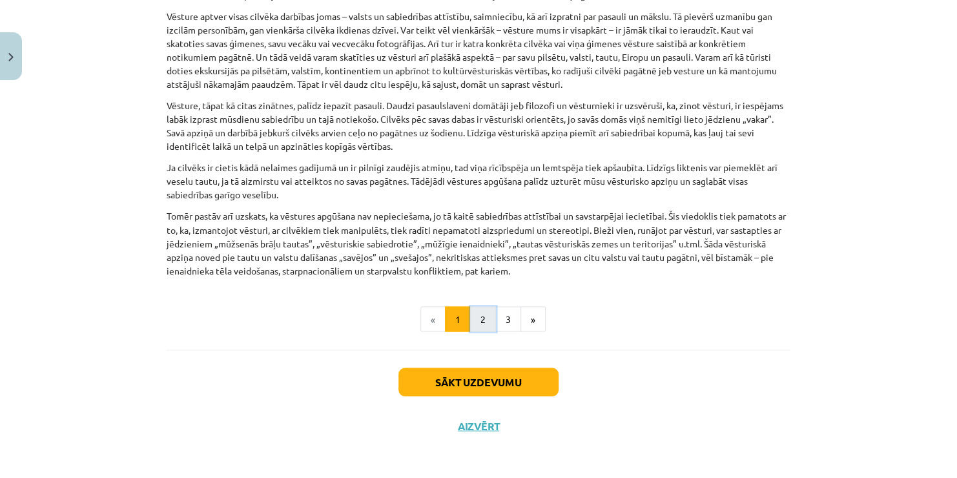
click at [480, 315] on button "2" at bounding box center [483, 319] width 26 height 26
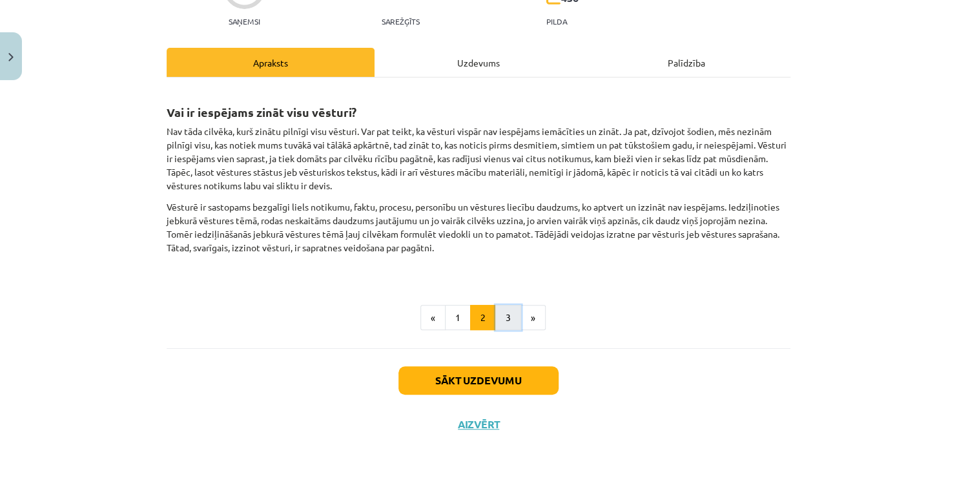
click at [495, 316] on button "3" at bounding box center [508, 318] width 26 height 26
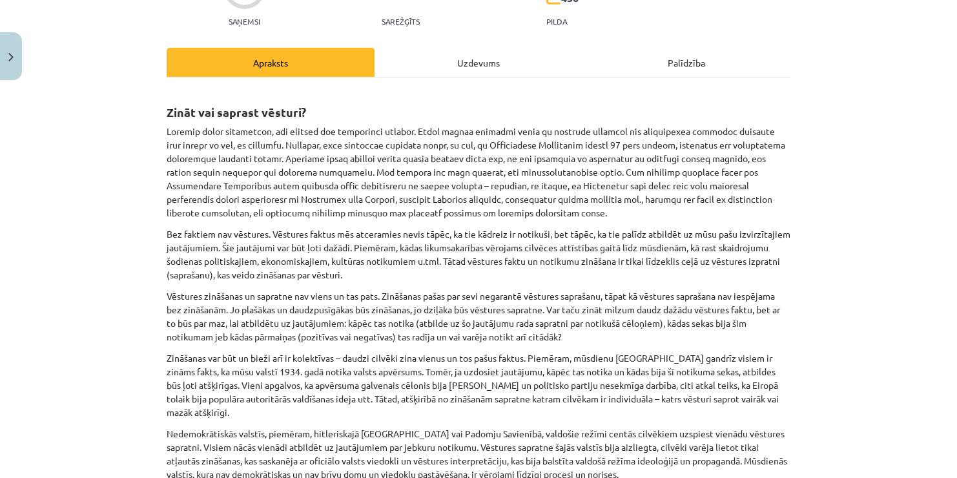
click at [455, 70] on div "Uzdevums" at bounding box center [479, 62] width 208 height 29
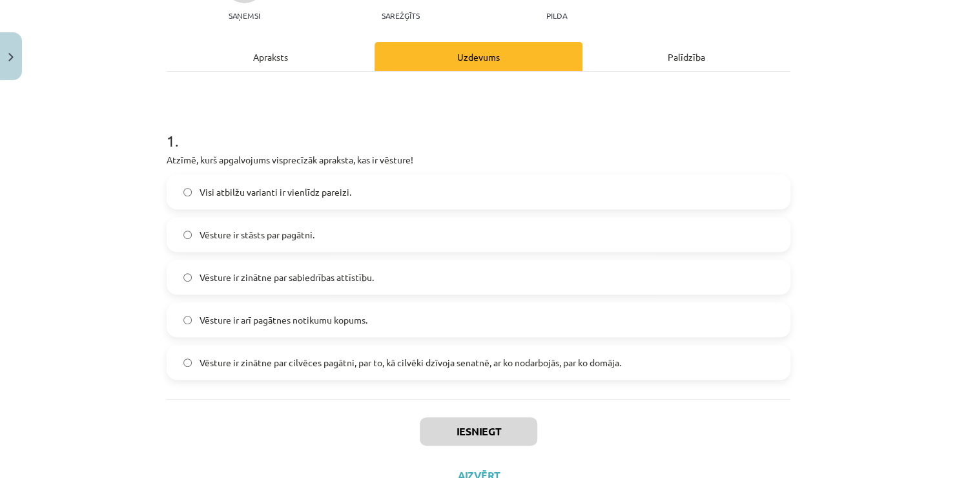
scroll to position [194, 0]
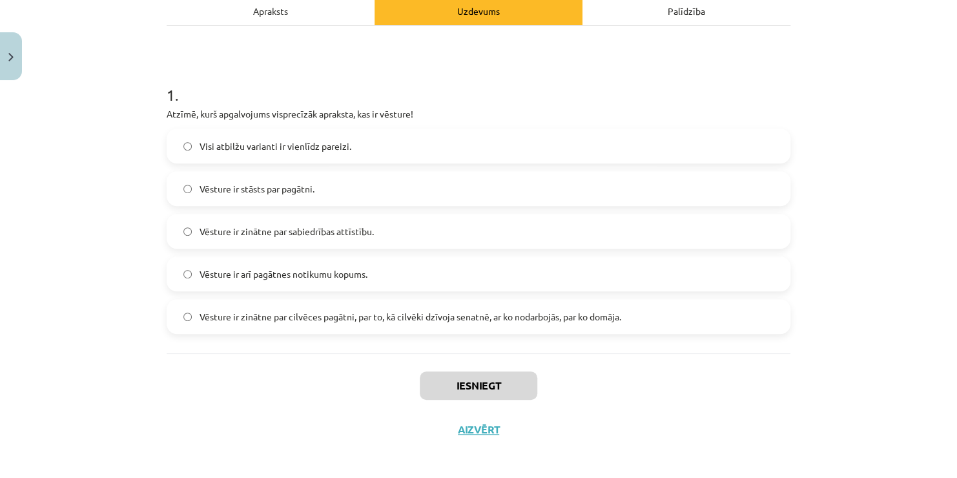
click at [214, 317] on span "Vēsture ir zinātne par cilvēces pagātni, par to, kā cilvēki dzīvoja senatnē, ar…" at bounding box center [411, 317] width 422 height 14
click at [464, 388] on button "Iesniegt" at bounding box center [479, 385] width 118 height 28
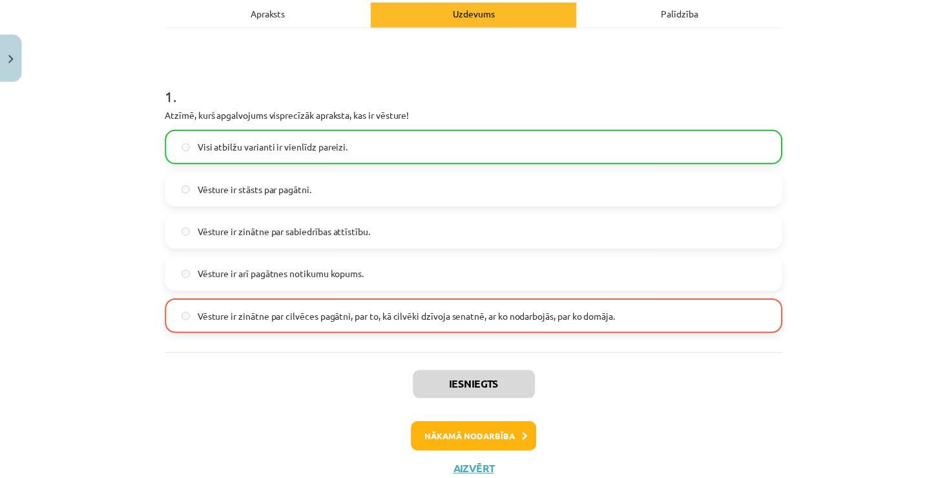
scroll to position [240, 0]
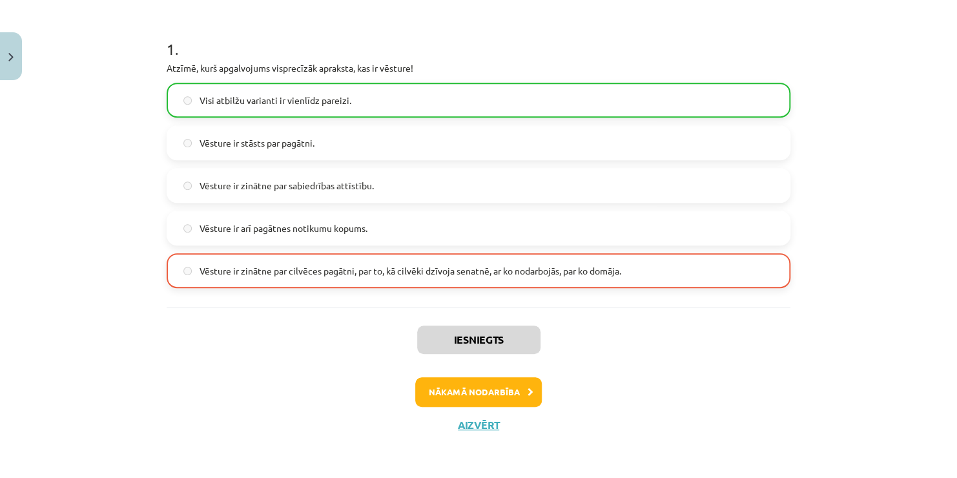
click at [466, 431] on div "Iesniegts Nākamā nodarbība Aizvērt" at bounding box center [479, 373] width 624 height 132
click at [463, 428] on button "Aizvērt" at bounding box center [478, 425] width 49 height 13
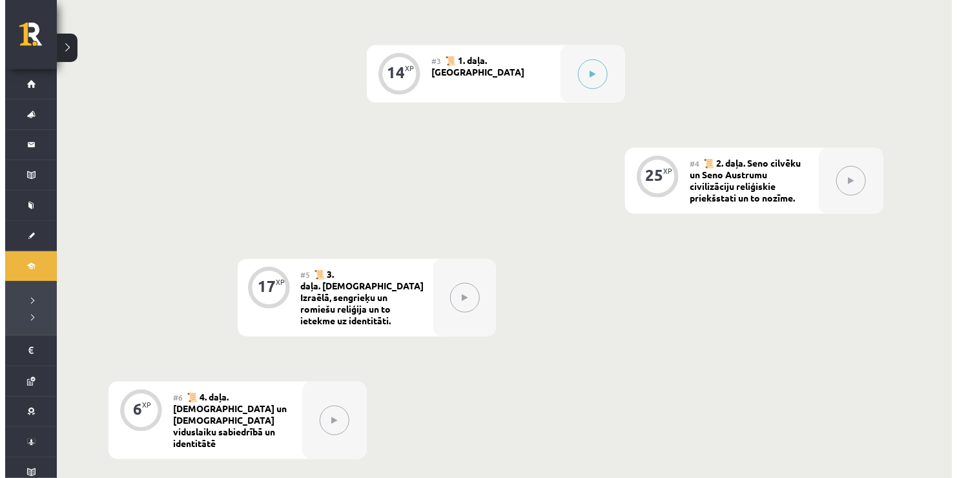
scroll to position [388, 0]
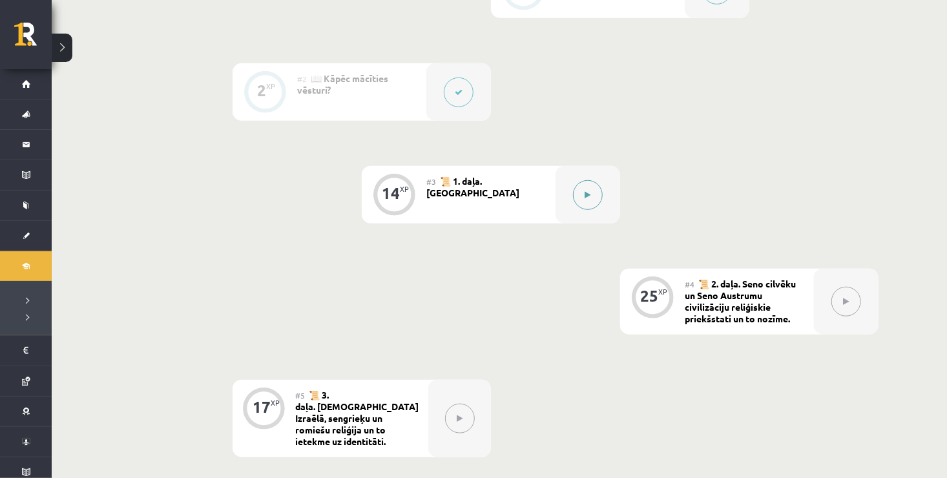
click at [590, 187] on button at bounding box center [588, 195] width 30 height 30
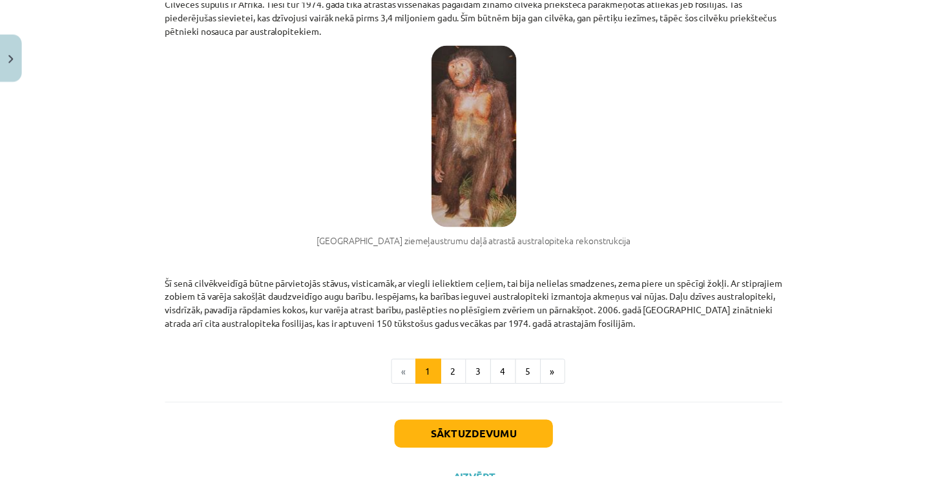
scroll to position [958, 0]
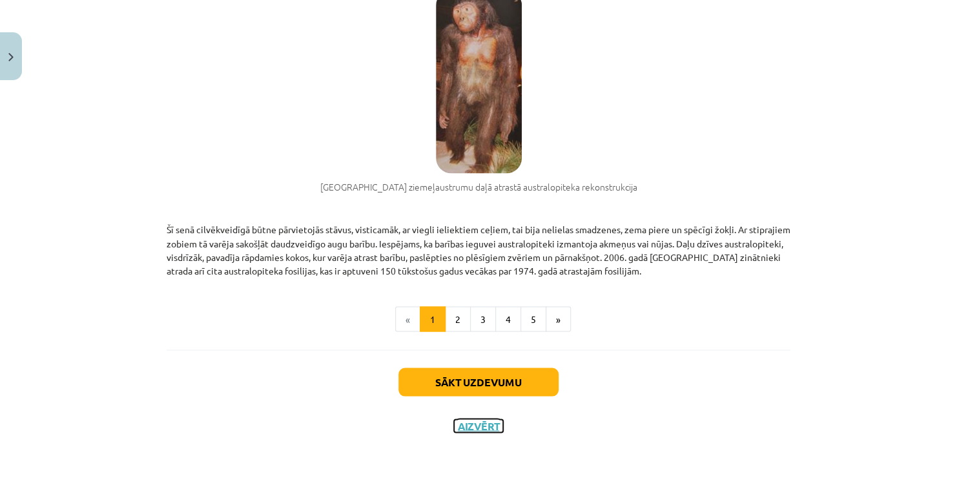
click at [470, 426] on button "Aizvērt" at bounding box center [478, 425] width 49 height 13
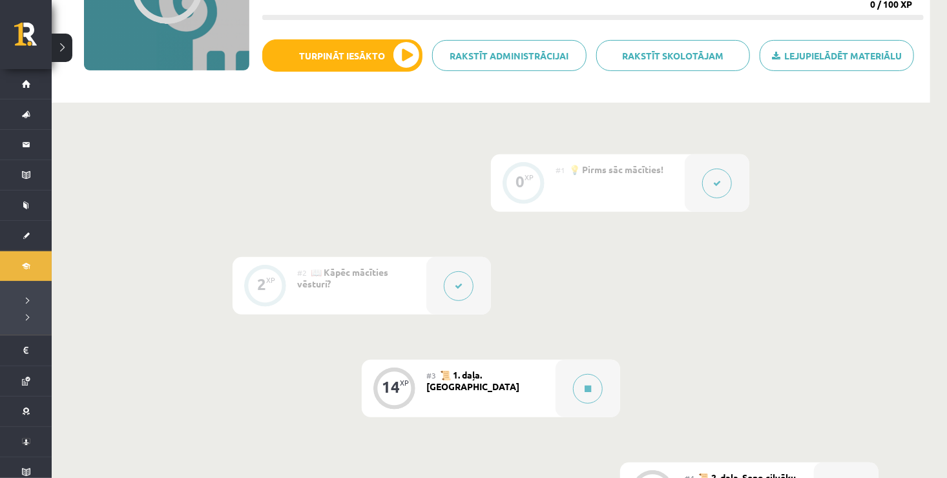
scroll to position [0, 0]
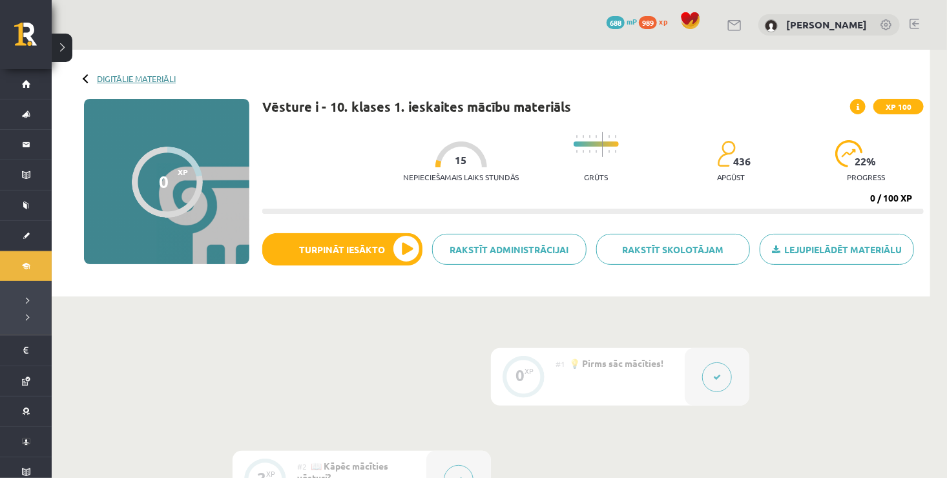
click at [150, 82] on link "Digitālie materiāli" at bounding box center [136, 79] width 79 height 10
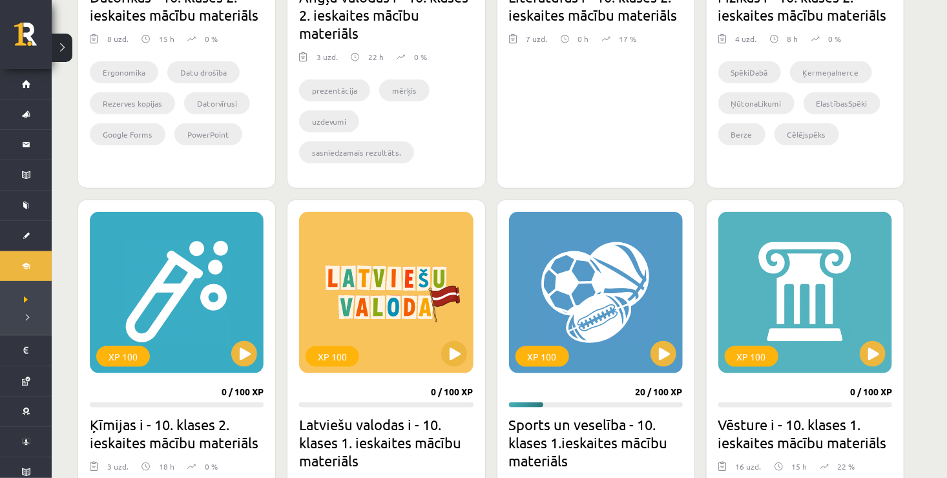
scroll to position [840, 0]
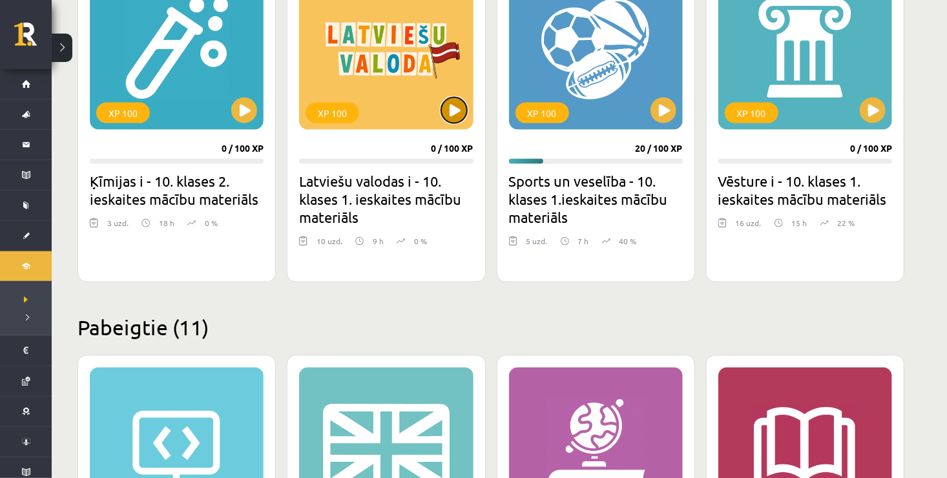
click at [450, 109] on button at bounding box center [454, 111] width 26 height 26
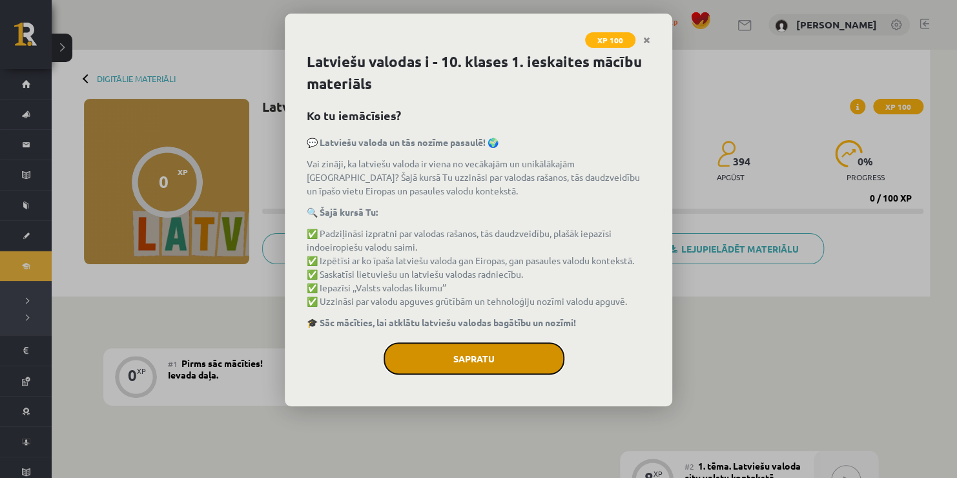
click at [442, 356] on button "Sapratu" at bounding box center [474, 358] width 181 height 32
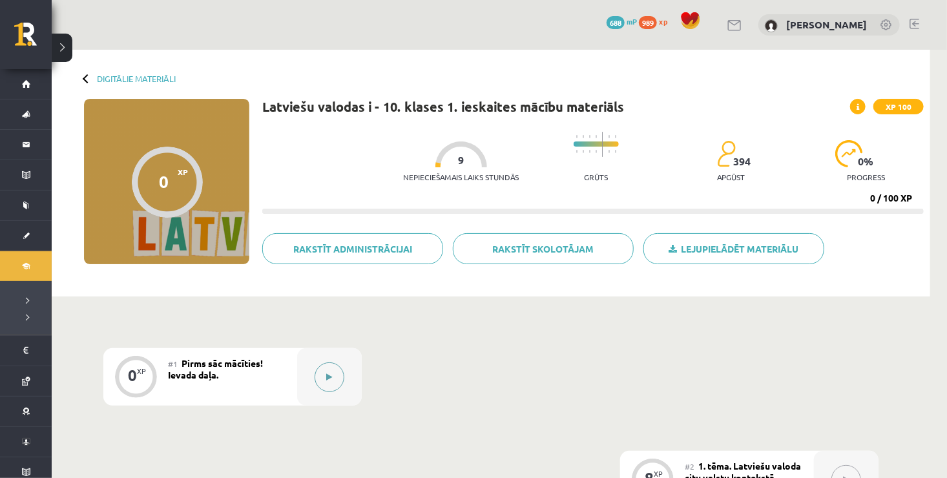
click at [324, 362] on button at bounding box center [330, 377] width 30 height 30
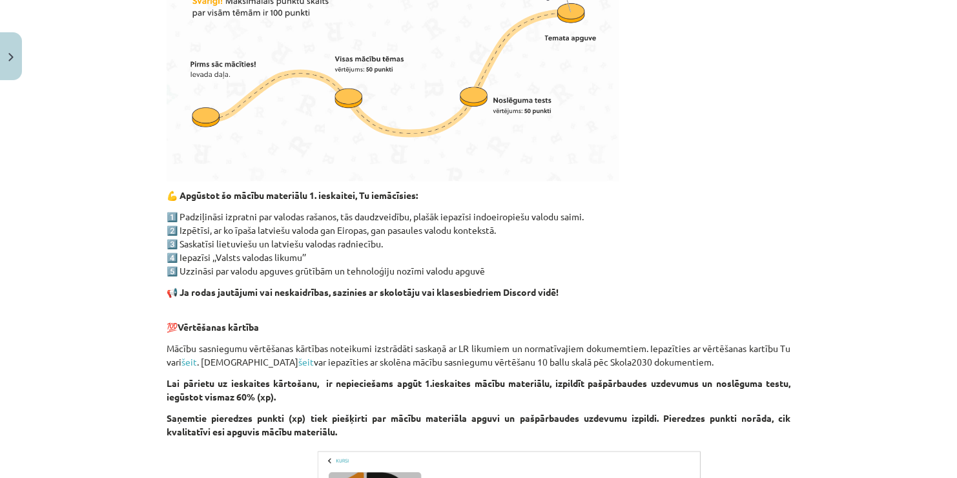
scroll to position [776, 0]
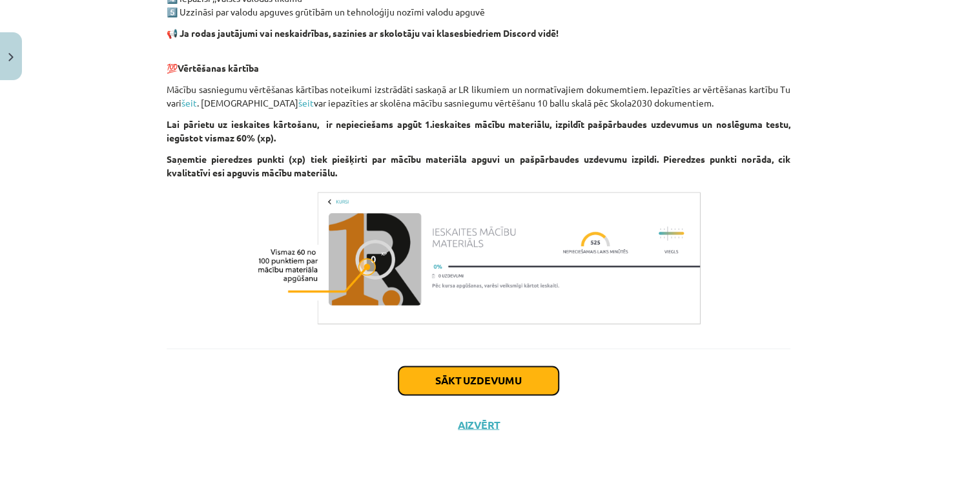
click at [424, 378] on button "Sākt uzdevumu" at bounding box center [478, 380] width 160 height 28
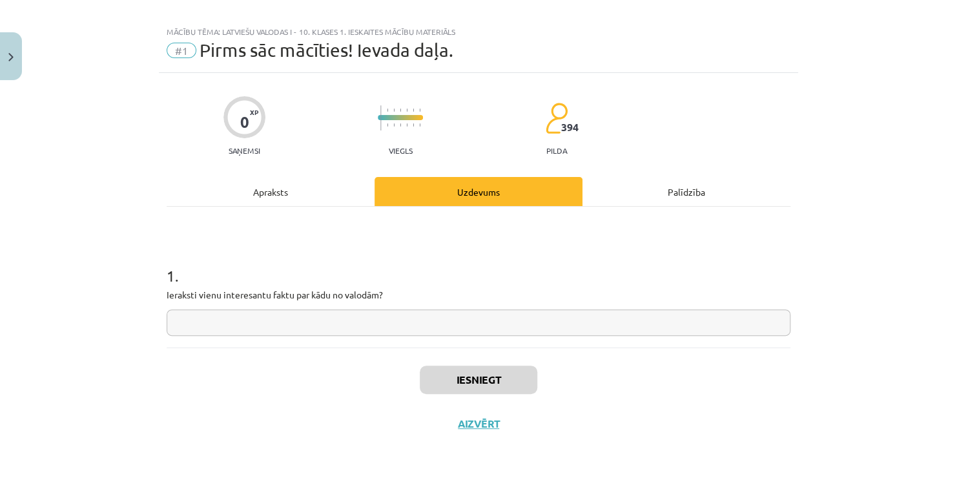
scroll to position [12, 0]
click at [311, 198] on div "Apraksts" at bounding box center [271, 192] width 208 height 29
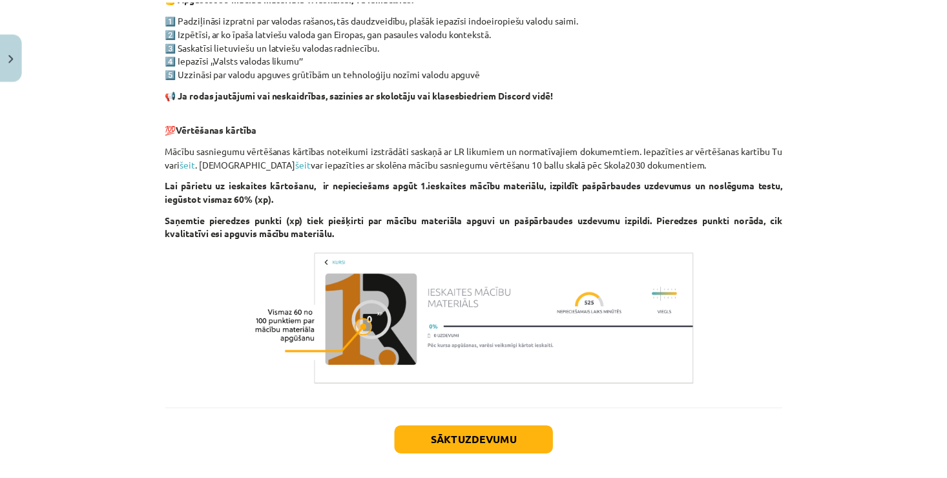
scroll to position [776, 0]
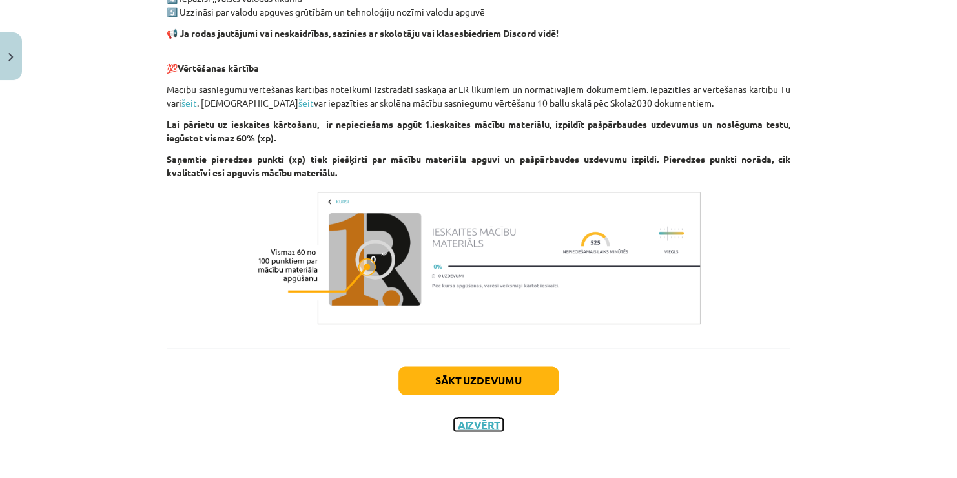
click at [473, 429] on button "Aizvērt" at bounding box center [478, 424] width 49 height 13
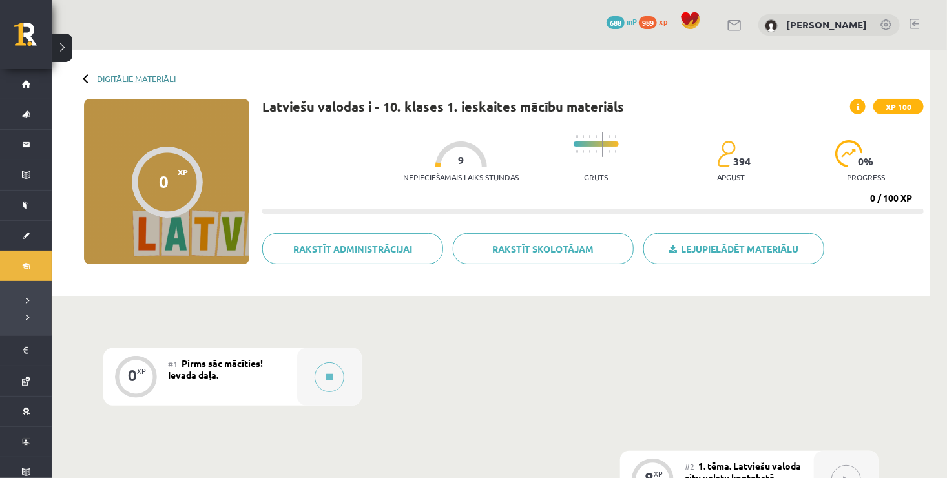
click at [172, 76] on link "Digitālie materiāli" at bounding box center [136, 79] width 79 height 10
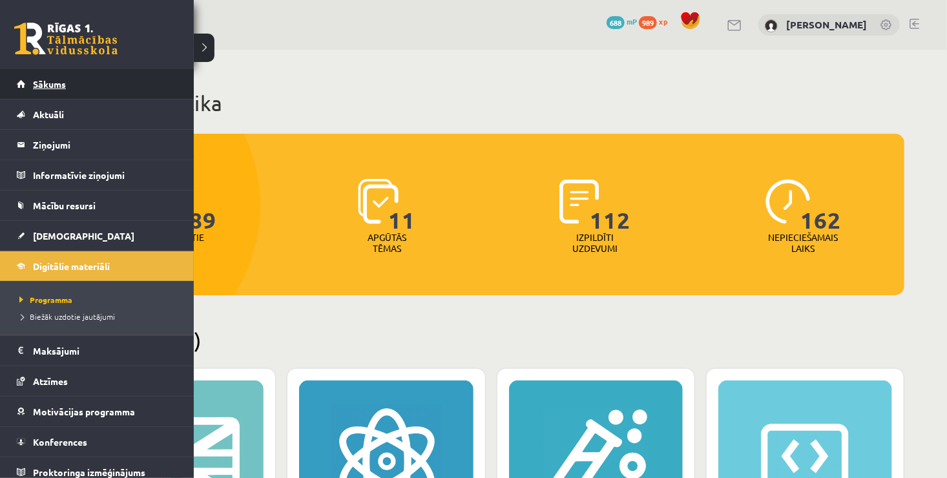
click at [65, 90] on link "Sākums" at bounding box center [97, 84] width 161 height 30
